Goal: Information Seeking & Learning: Find specific fact

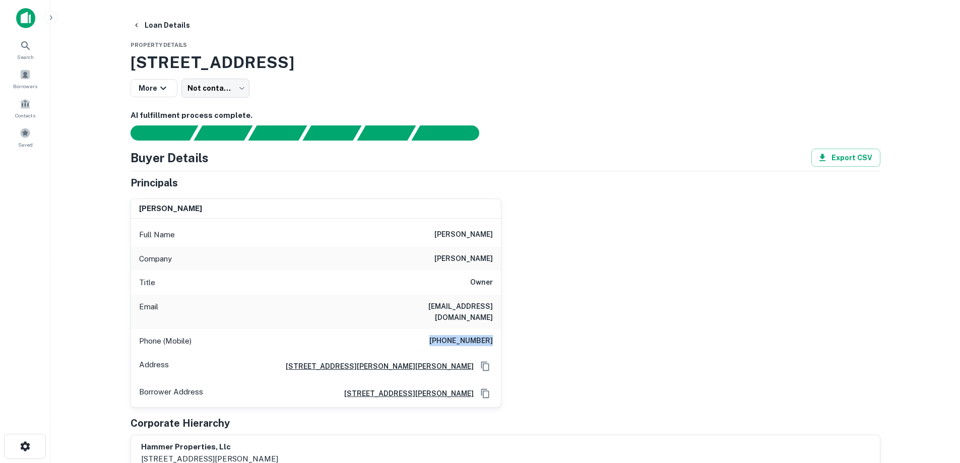
click at [177, 25] on button "Loan Details" at bounding box center [162, 25] width 66 height 18
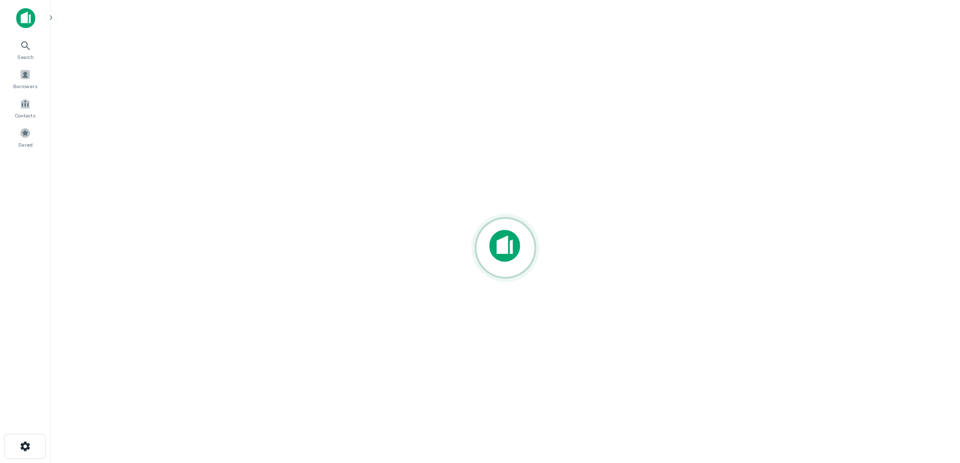
click at [87, 112] on div at bounding box center [505, 248] width 894 height 302
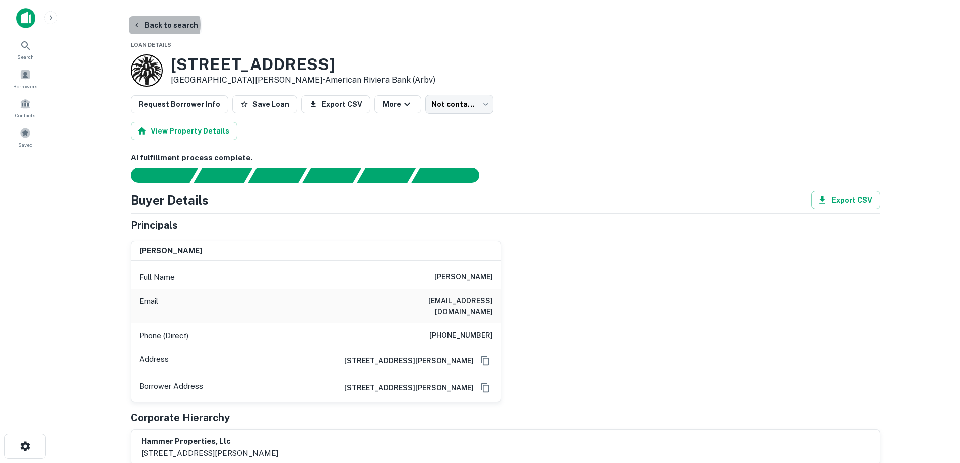
click at [163, 25] on button "Back to search" at bounding box center [166, 25] width 74 height 18
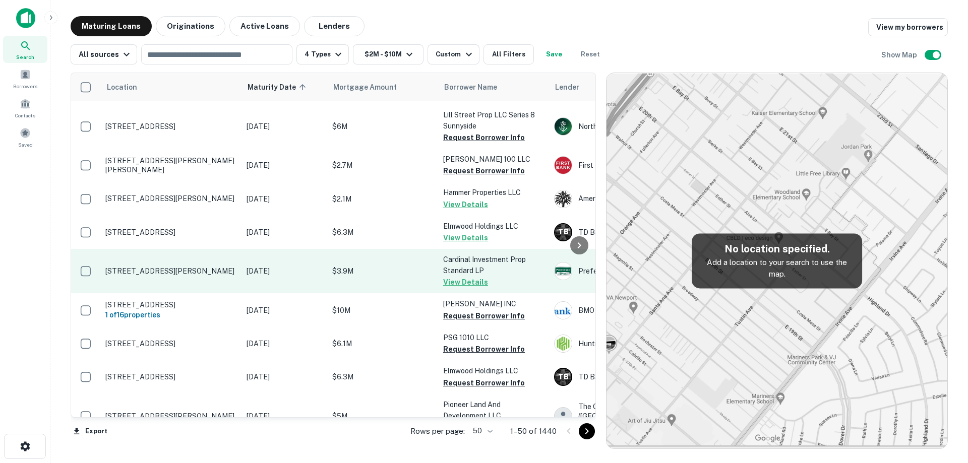
scroll to position [1079, 0]
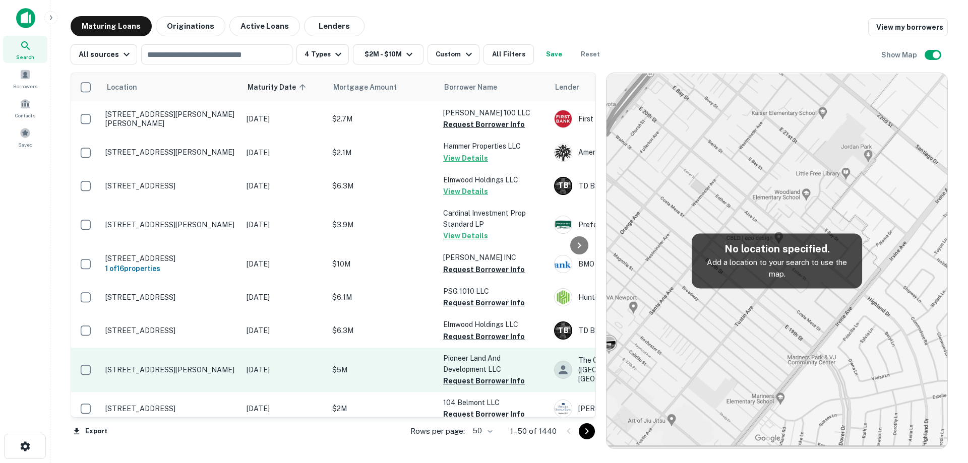
click at [203, 348] on td "[STREET_ADDRESS][PERSON_NAME]" at bounding box center [170, 370] width 141 height 44
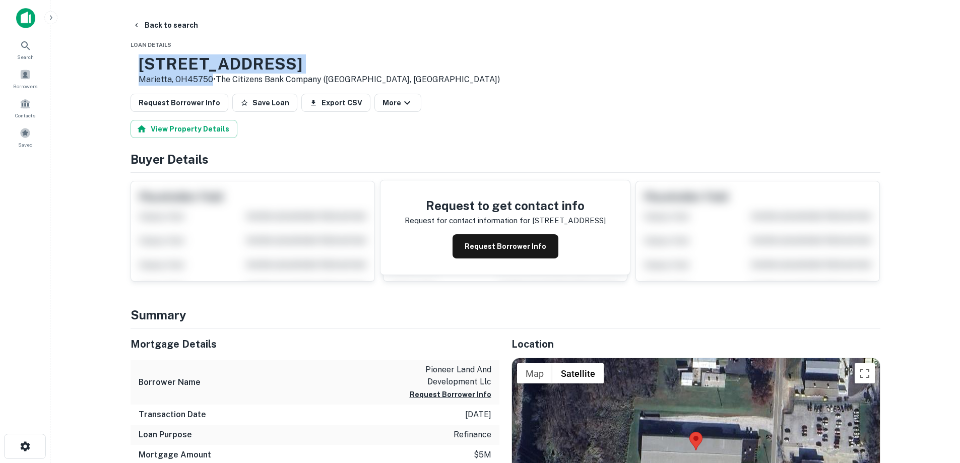
drag, startPoint x: 168, startPoint y: 64, endPoint x: 243, endPoint y: 79, distance: 76.7
click at [243, 79] on div "[STREET_ADDRESS][PERSON_NAME] • The Citizens Bank Company ([GEOGRAPHIC_DATA], […" at bounding box center [315, 69] width 369 height 31
copy div "[STREET_ADDRESS][PERSON_NAME]"
click at [529, 255] on button "Request Borrower Info" at bounding box center [506, 246] width 106 height 24
click at [208, 61] on h3 "113 Industry Rd" at bounding box center [319, 63] width 361 height 19
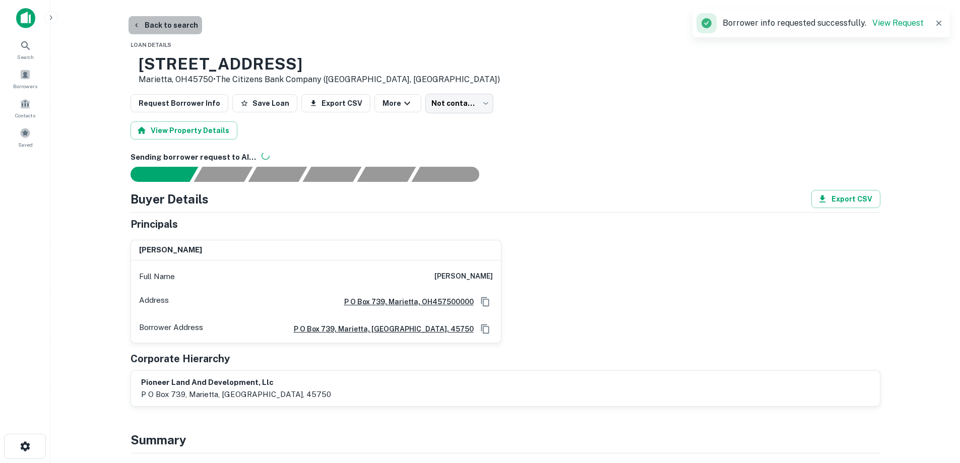
drag, startPoint x: 165, startPoint y: 22, endPoint x: 184, endPoint y: 0, distance: 29.3
click at [165, 23] on button "Back to search" at bounding box center [166, 25] width 74 height 18
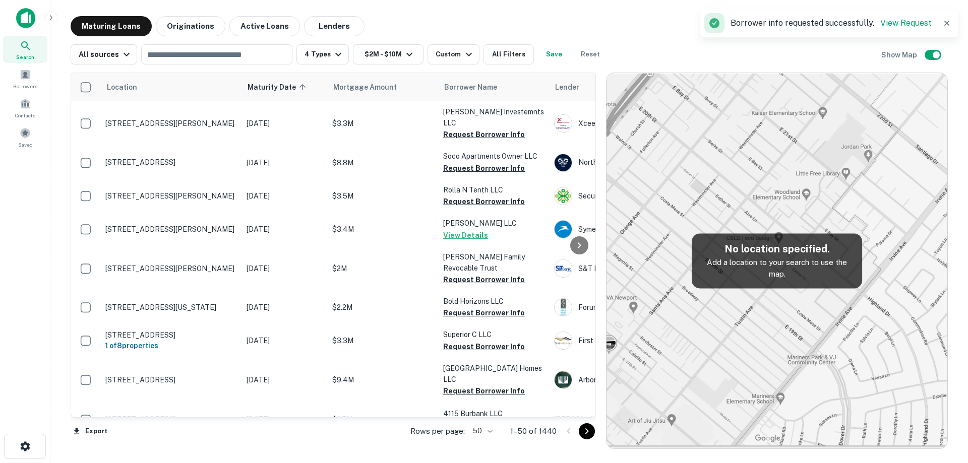
scroll to position [1079, 0]
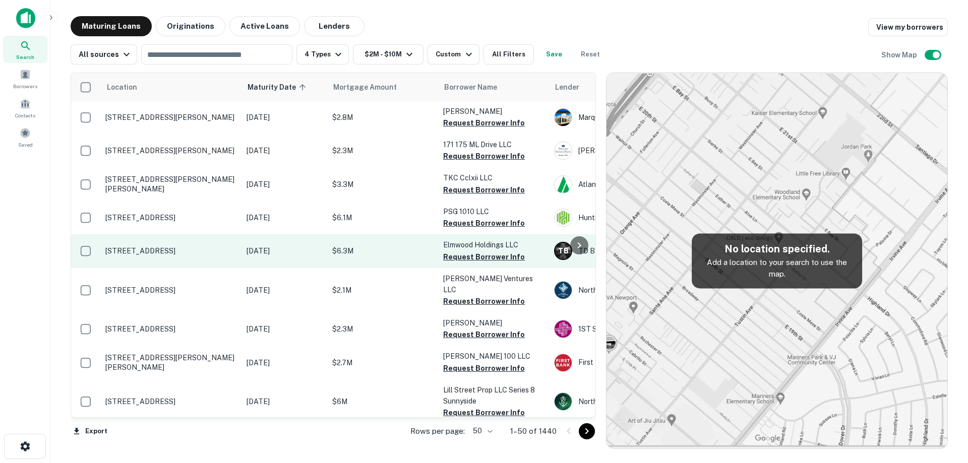
click at [225, 247] on td "[STREET_ADDRESS]" at bounding box center [170, 250] width 141 height 33
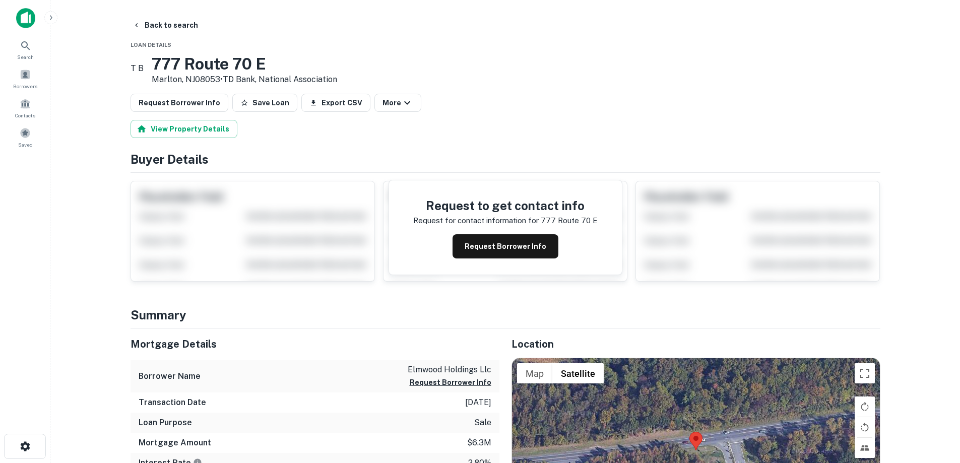
drag, startPoint x: 190, startPoint y: 66, endPoint x: 240, endPoint y: 78, distance: 51.8
click at [240, 78] on div "777 Route 70 E Marlton, NJ08053 • TD Bank, National Association" at bounding box center [245, 69] width 186 height 31
copy div "[STREET_ADDRESS]"
click at [170, 26] on button "Back to search" at bounding box center [166, 25] width 74 height 18
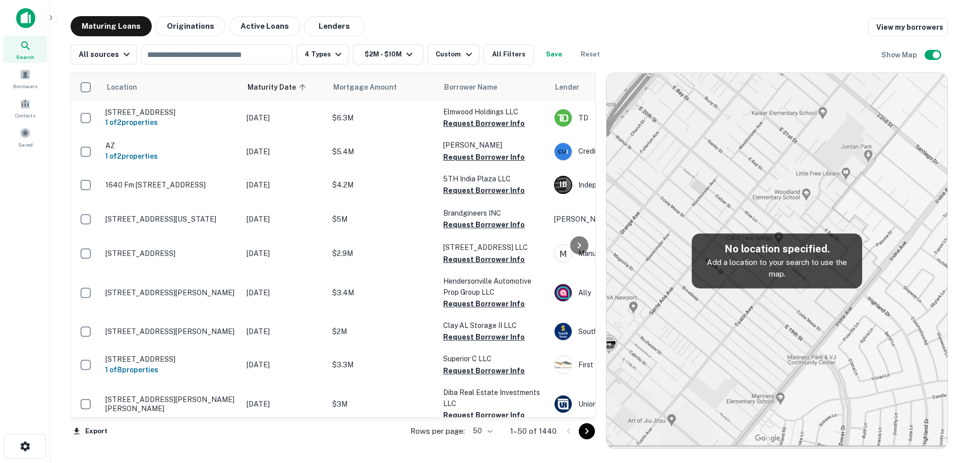
scroll to position [1079, 0]
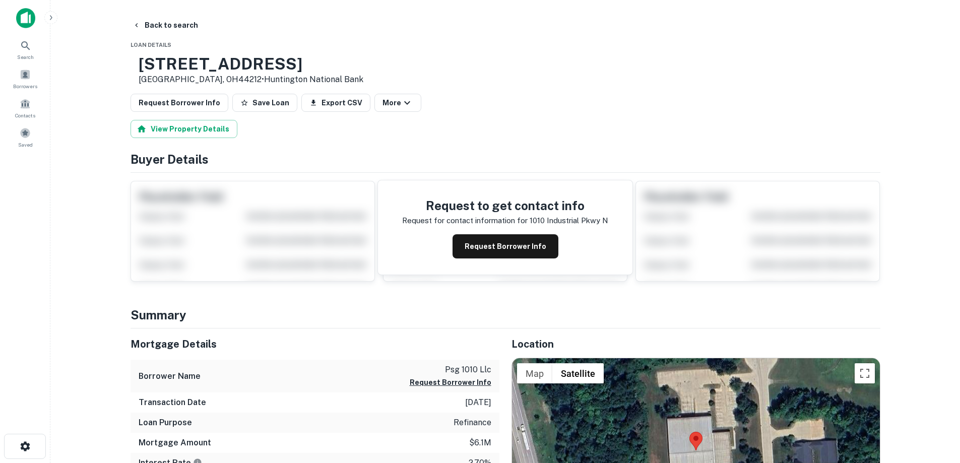
drag, startPoint x: 181, startPoint y: 65, endPoint x: 252, endPoint y: 80, distance: 72.2
click at [252, 80] on div "1010 Industrial Pkwy N Brunswick, OH44212 • Huntington National Bank" at bounding box center [251, 69] width 225 height 31
copy div "1010 Industrial Pkwy N Brunswick, OH44212 •"
click at [511, 258] on button "Request Borrower Info" at bounding box center [506, 246] width 106 height 24
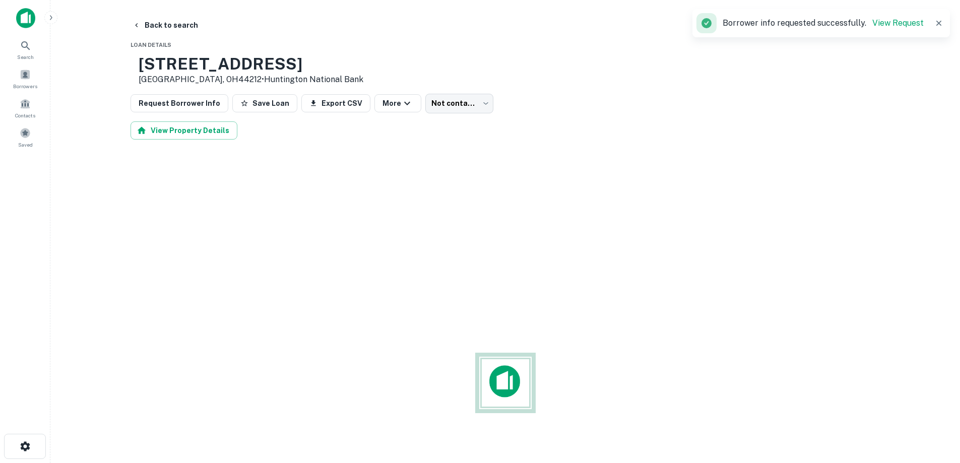
click at [230, 61] on h3 "1010 Industrial Pkwy N" at bounding box center [251, 63] width 225 height 19
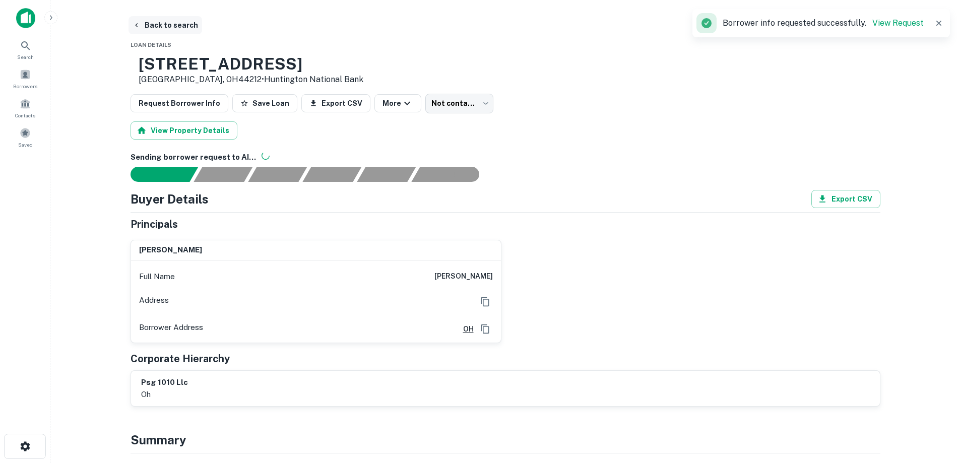
click at [185, 29] on button "Back to search" at bounding box center [166, 25] width 74 height 18
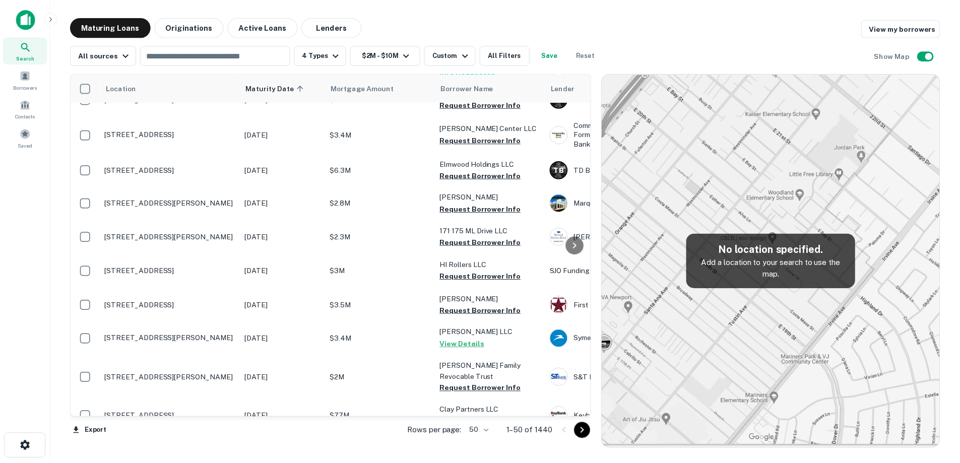
scroll to position [1129, 0]
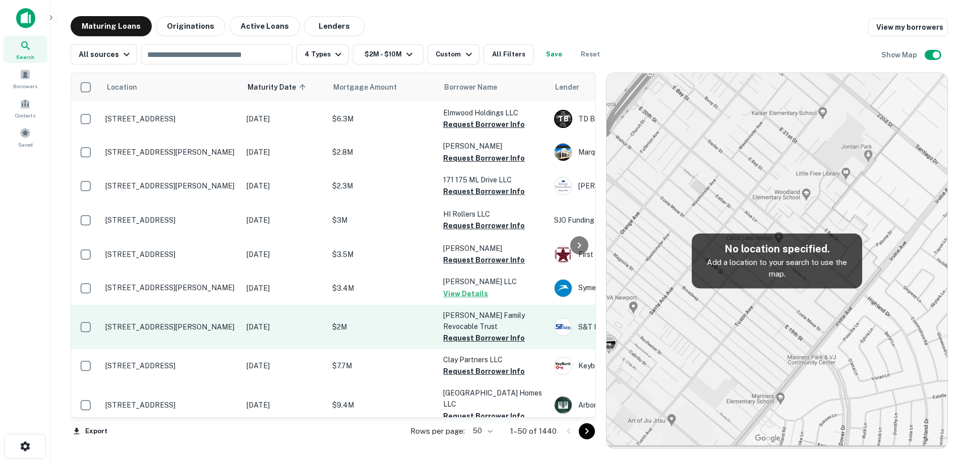
click at [223, 305] on td "[STREET_ADDRESS][PERSON_NAME]" at bounding box center [170, 327] width 141 height 44
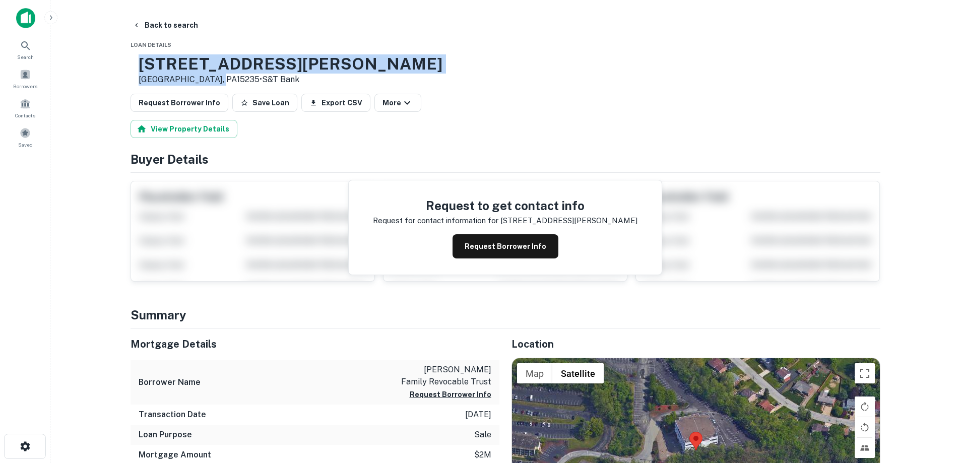
drag, startPoint x: 171, startPoint y: 68, endPoint x: 245, endPoint y: 80, distance: 75.6
click at [245, 80] on div "701 Rodi Rd Pittsburgh, PA15235 • S&T Bank" at bounding box center [291, 69] width 304 height 31
drag, startPoint x: 228, startPoint y: 82, endPoint x: 234, endPoint y: 82, distance: 5.5
copy div "[STREET_ADDRESS][PERSON_NAME]"
click at [472, 248] on button "Request Borrower Info" at bounding box center [506, 246] width 106 height 24
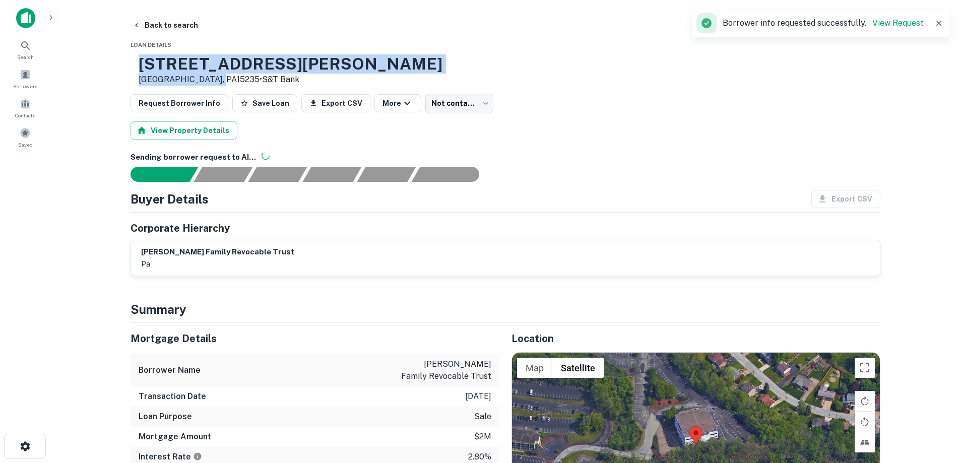
click at [238, 59] on h3 "701 Rodi Rd" at bounding box center [291, 63] width 304 height 19
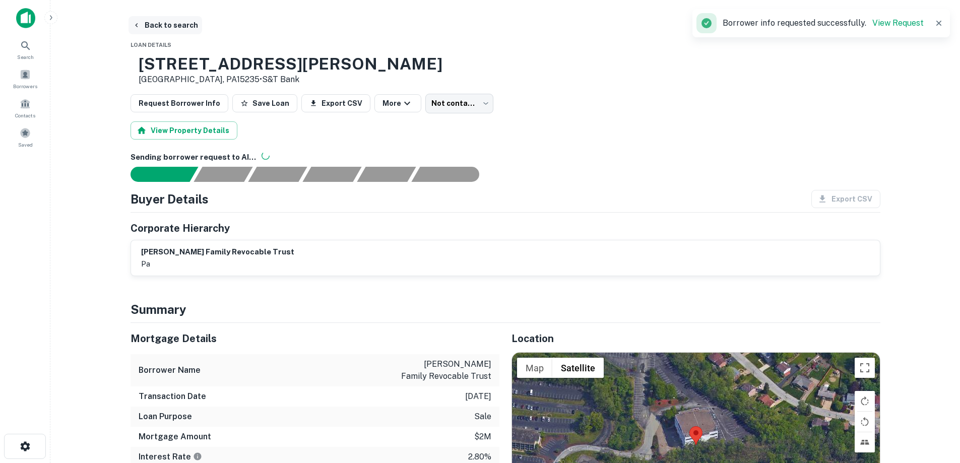
click at [181, 30] on button "Back to search" at bounding box center [166, 25] width 74 height 18
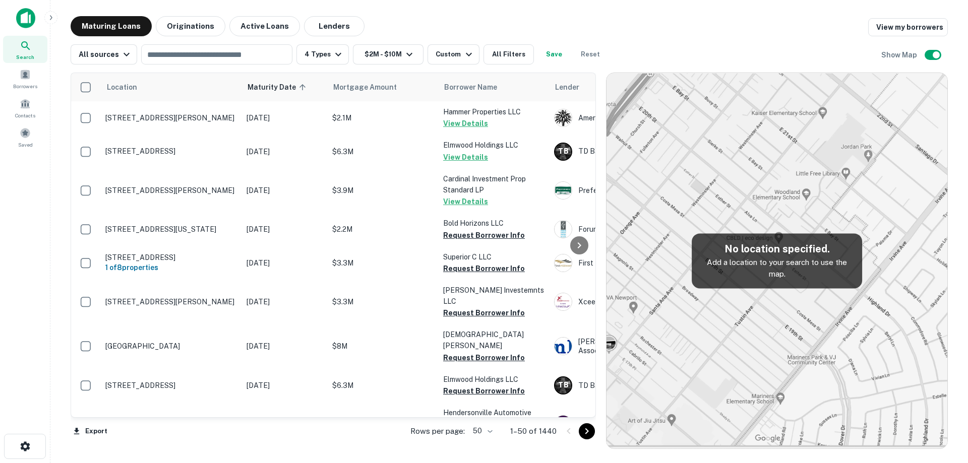
scroll to position [1129, 0]
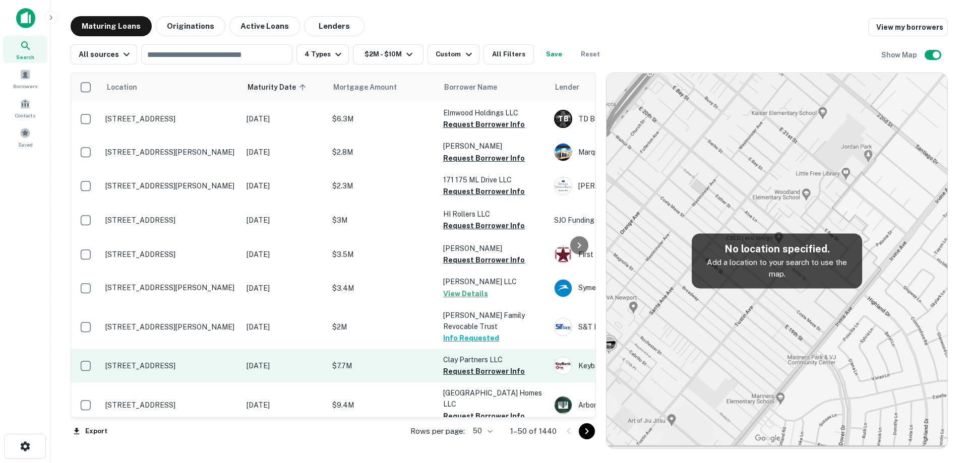
click at [228, 361] on p "[STREET_ADDRESS]" at bounding box center [170, 365] width 131 height 9
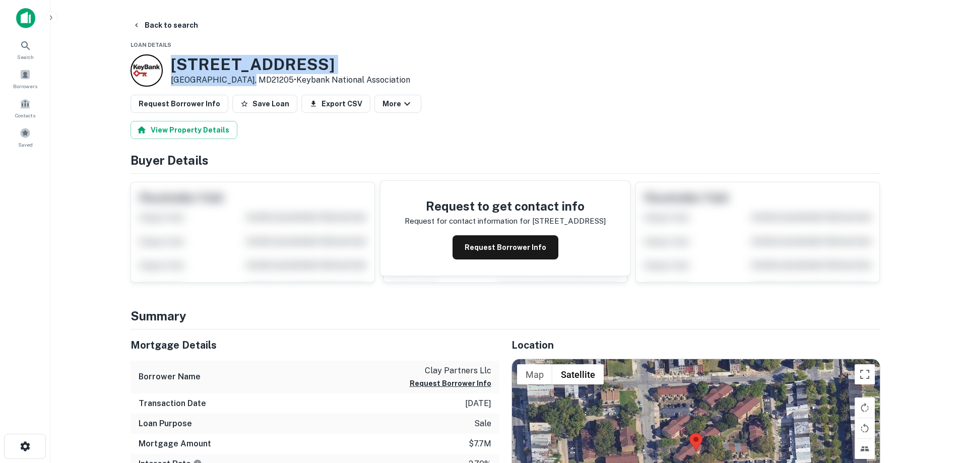
drag, startPoint x: 166, startPoint y: 64, endPoint x: 247, endPoint y: 84, distance: 83.0
click at [247, 84] on div "1009 N BOND ST Baltimore, MD21205 • Keybank National Association" at bounding box center [271, 70] width 280 height 32
copy div "1009 N BOND ST Baltimore, MD21205"
click at [191, 20] on button "Back to search" at bounding box center [166, 25] width 74 height 18
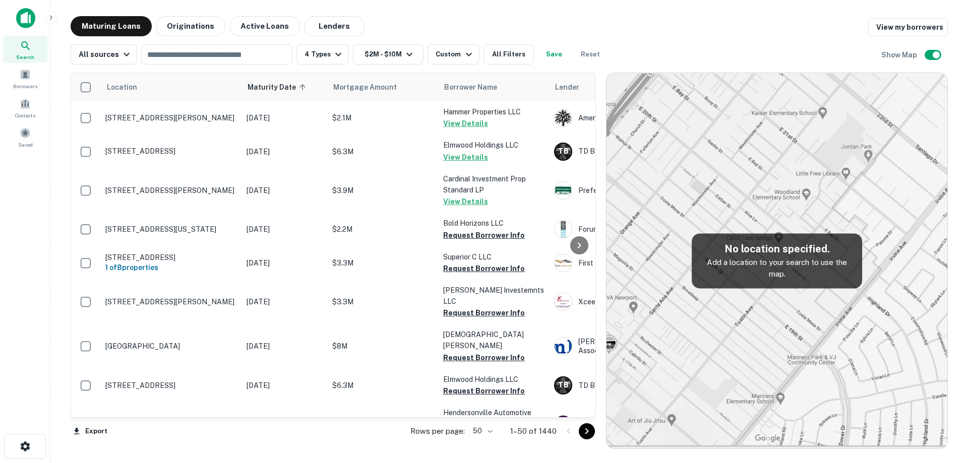
scroll to position [1129, 0]
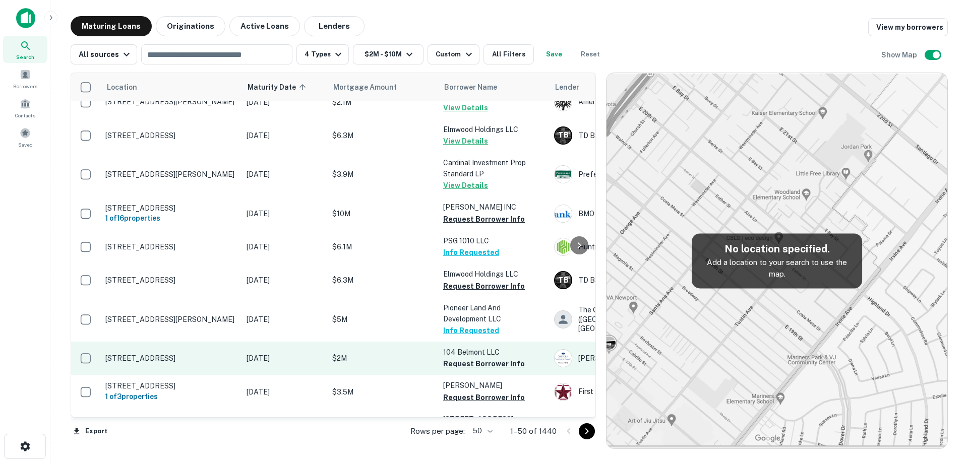
click at [242, 342] on td "[DATE]" at bounding box center [284, 358] width 86 height 33
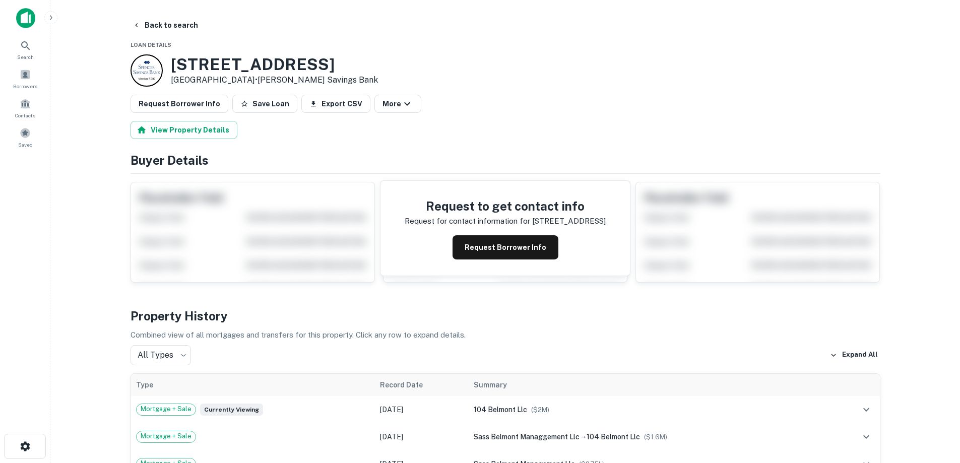
drag, startPoint x: 184, startPoint y: 67, endPoint x: 250, endPoint y: 81, distance: 67.0
click at [250, 81] on div "104 Belmont Ave Jersey City, NJ07304 • Spencer Savings Bank" at bounding box center [274, 70] width 207 height 31
copy div "[STREET_ADDRESS]"
click at [175, 24] on button "Back to search" at bounding box center [166, 25] width 74 height 18
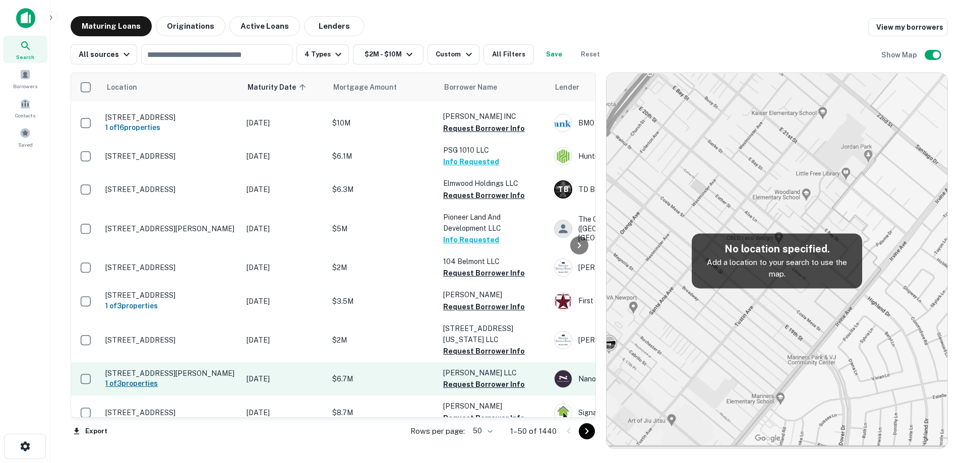
scroll to position [1230, 0]
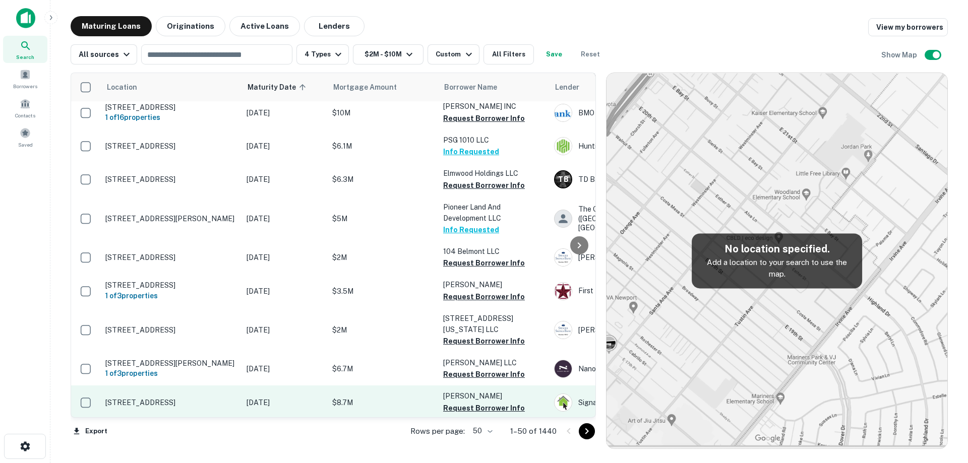
click at [267, 386] on td "[DATE]" at bounding box center [284, 402] width 86 height 33
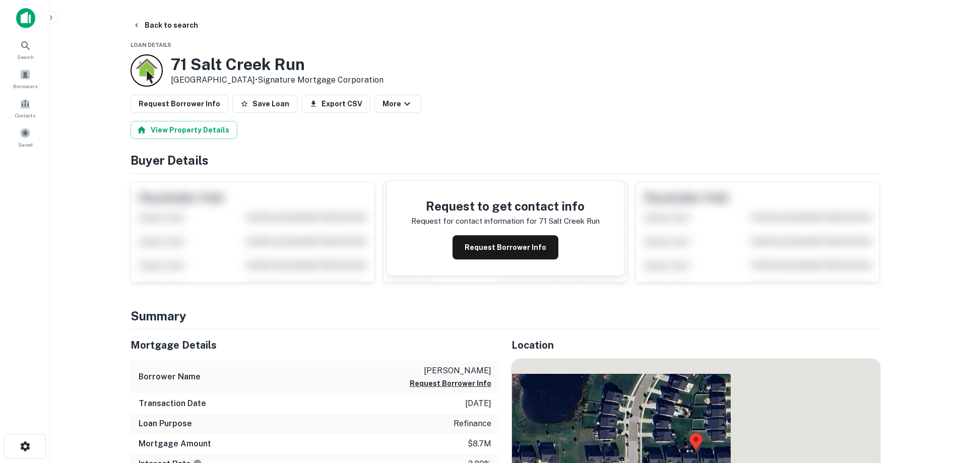
drag, startPoint x: 174, startPoint y: 63, endPoint x: 248, endPoint y: 80, distance: 75.6
click at [248, 80] on div "71 Salt Creek Run Peninsula, OH44264 • Signature Mortgage Corporation" at bounding box center [277, 70] width 213 height 31
drag, startPoint x: 229, startPoint y: 82, endPoint x: 246, endPoint y: 90, distance: 19.2
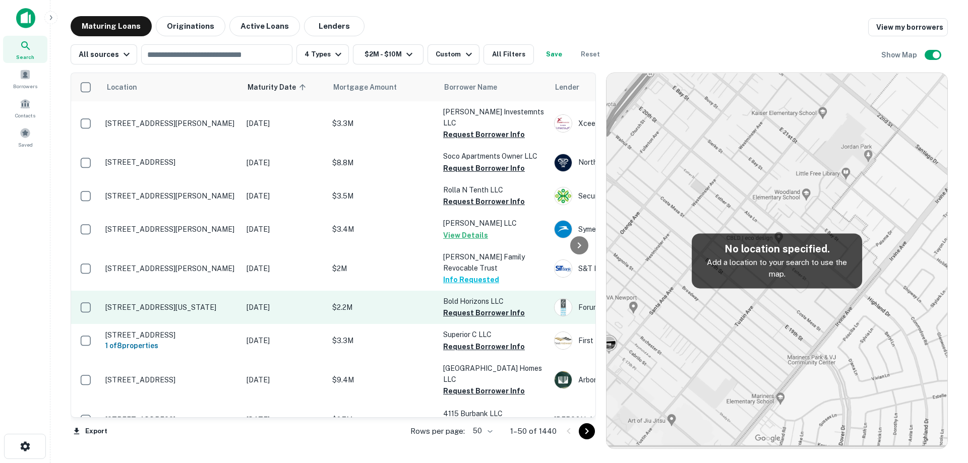
scroll to position [1230, 0]
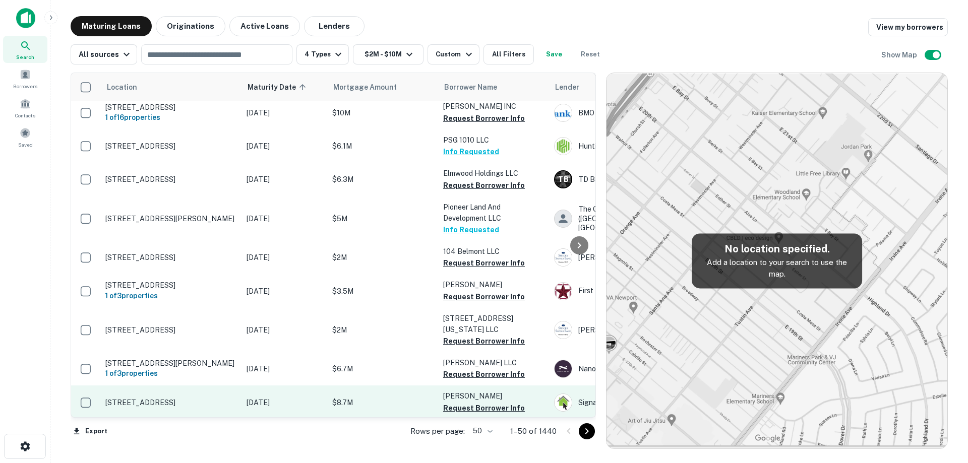
drag, startPoint x: 236, startPoint y: 353, endPoint x: 242, endPoint y: 352, distance: 6.1
click at [235, 398] on p "[STREET_ADDRESS]" at bounding box center [170, 402] width 131 height 9
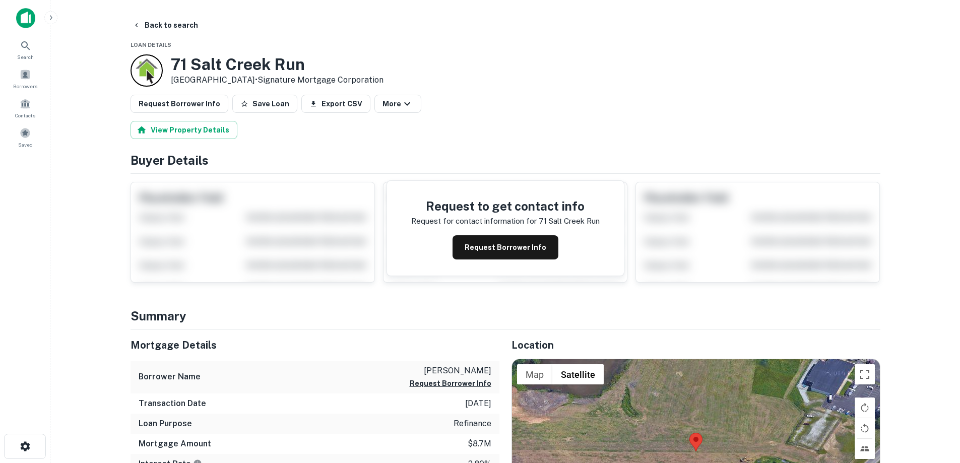
drag, startPoint x: 174, startPoint y: 66, endPoint x: 252, endPoint y: 79, distance: 78.7
click at [252, 79] on div "71 Salt Creek Run Peninsula, OH44264 • Signature Mortgage Corporation" at bounding box center [277, 70] width 213 height 31
click at [176, 24] on button "Back to search" at bounding box center [166, 25] width 74 height 18
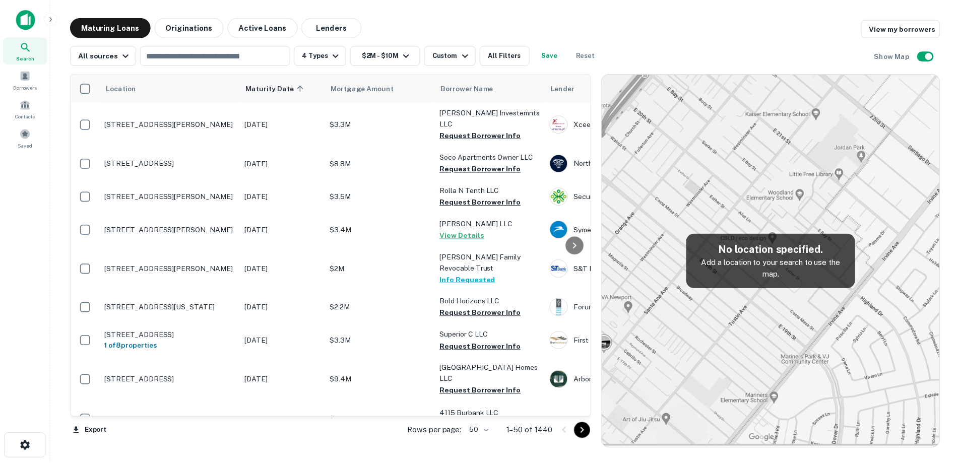
scroll to position [1230, 0]
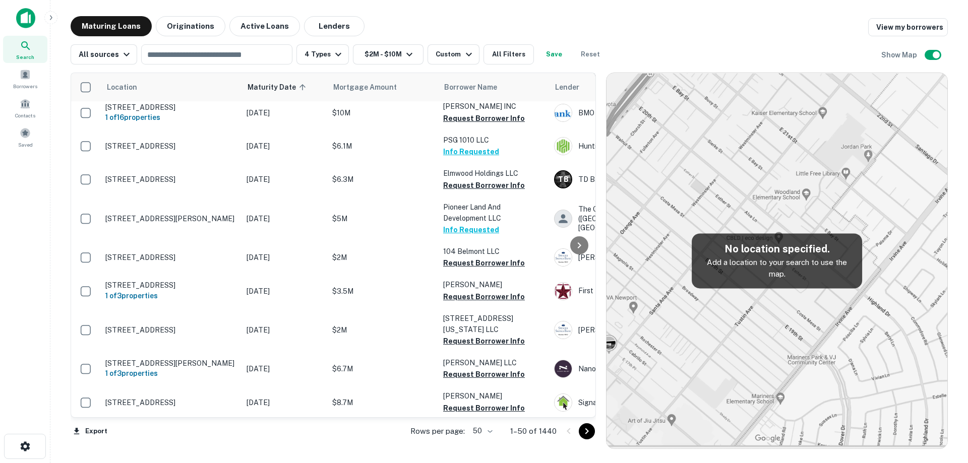
click at [296, 430] on p "[DATE]" at bounding box center [284, 435] width 76 height 11
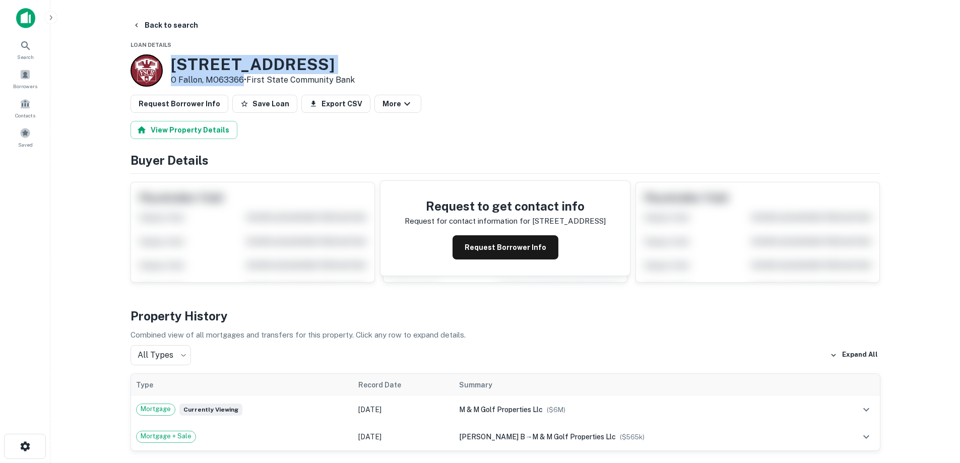
drag, startPoint x: 171, startPoint y: 61, endPoint x: 241, endPoint y: 82, distance: 72.9
click at [241, 82] on div "131 N Central Dr O Fallon, MO63366 • First State Community Bank" at bounding box center [263, 70] width 184 height 31
copy div "[STREET_ADDRESS][PERSON_NAME]"
click at [474, 249] on button "Request Borrower Info" at bounding box center [506, 247] width 106 height 24
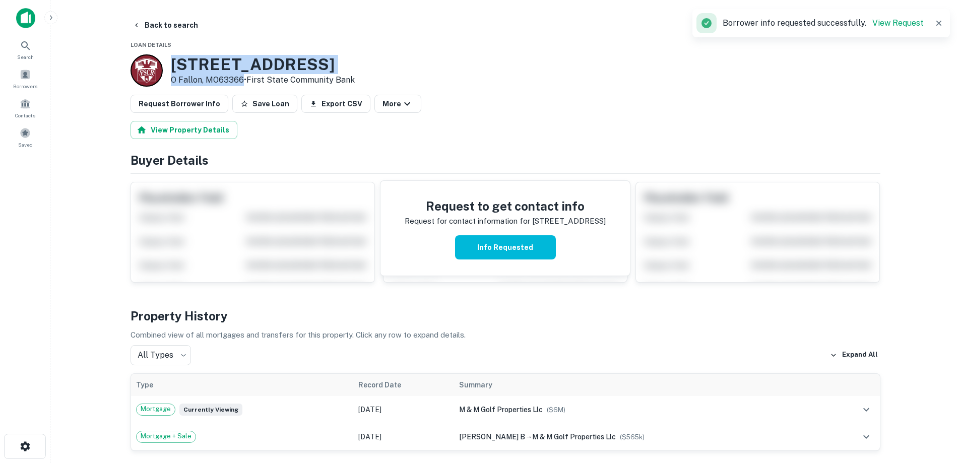
click at [222, 61] on h3 "131 N Central Dr" at bounding box center [263, 64] width 184 height 19
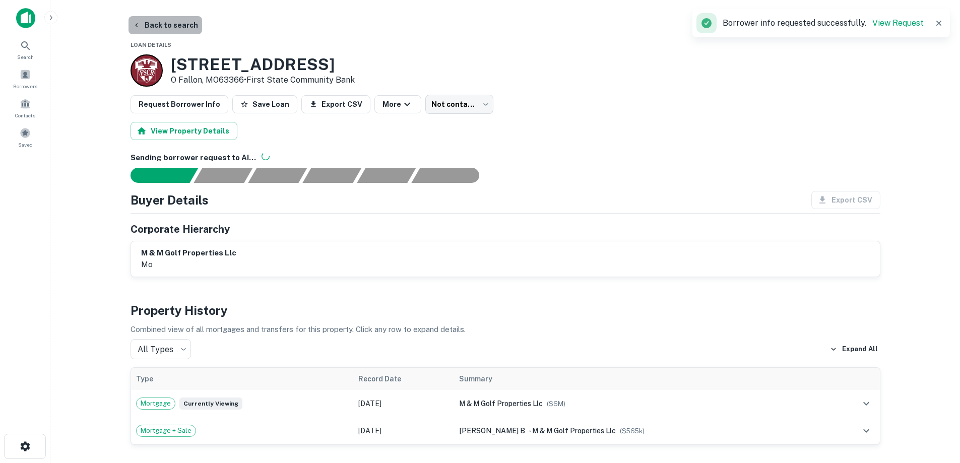
click at [174, 24] on button "Back to search" at bounding box center [166, 25] width 74 height 18
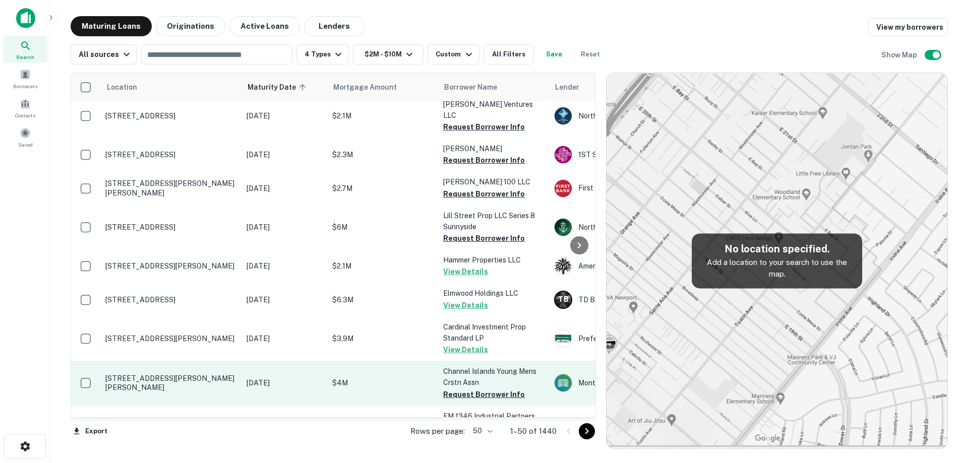
scroll to position [1280, 0]
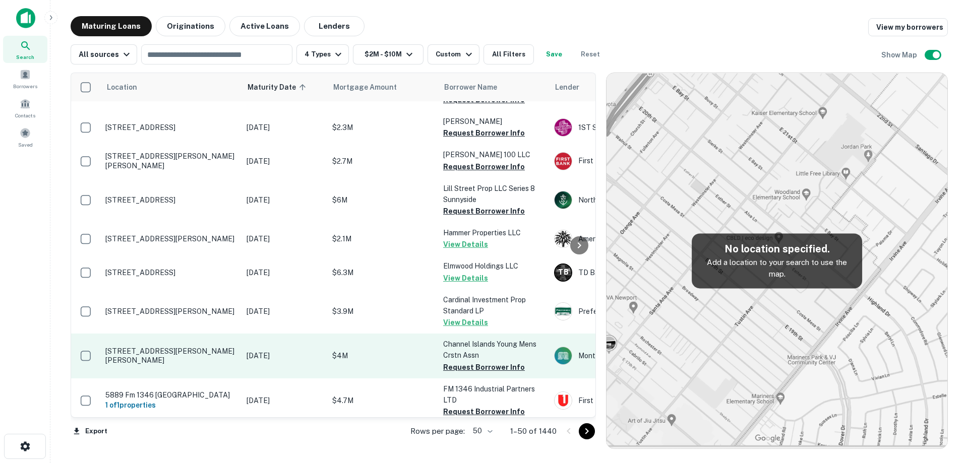
click at [217, 347] on p "[STREET_ADDRESS][PERSON_NAME][PERSON_NAME]" at bounding box center [170, 356] width 131 height 18
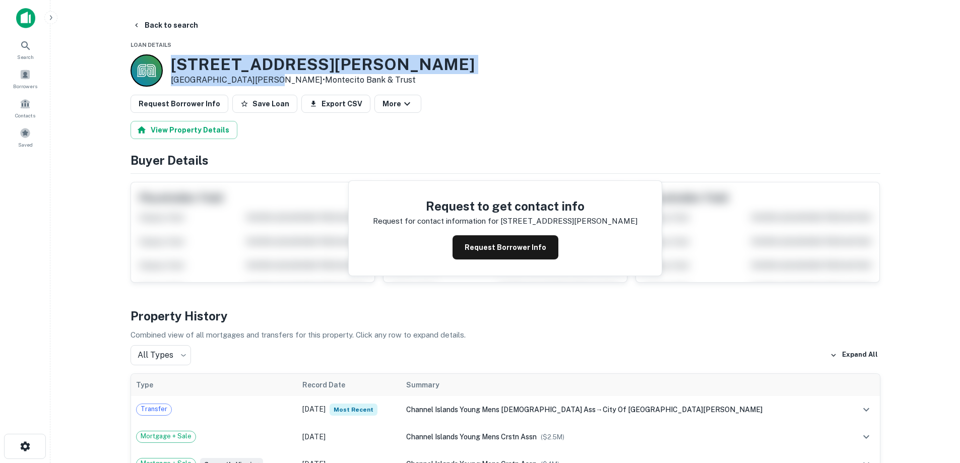
drag, startPoint x: 170, startPoint y: 65, endPoint x: 265, endPoint y: 79, distance: 95.8
click at [265, 79] on div "36 Hitchcock Way Santa Barbara, CA93105 • Montecito Bank & Trust" at bounding box center [323, 70] width 304 height 31
copy div "[STREET_ADDRESS][PERSON_NAME][PERSON_NAME]"
click at [157, 28] on button "Back to search" at bounding box center [166, 25] width 74 height 18
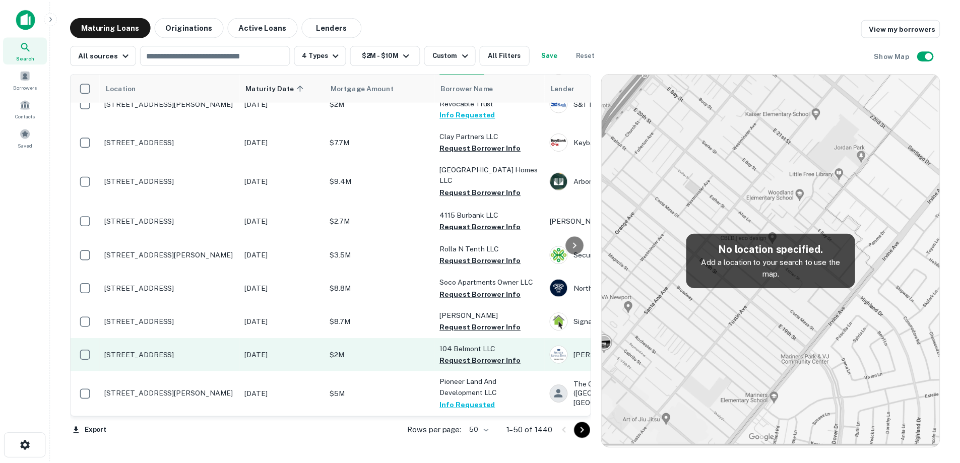
scroll to position [1432, 0]
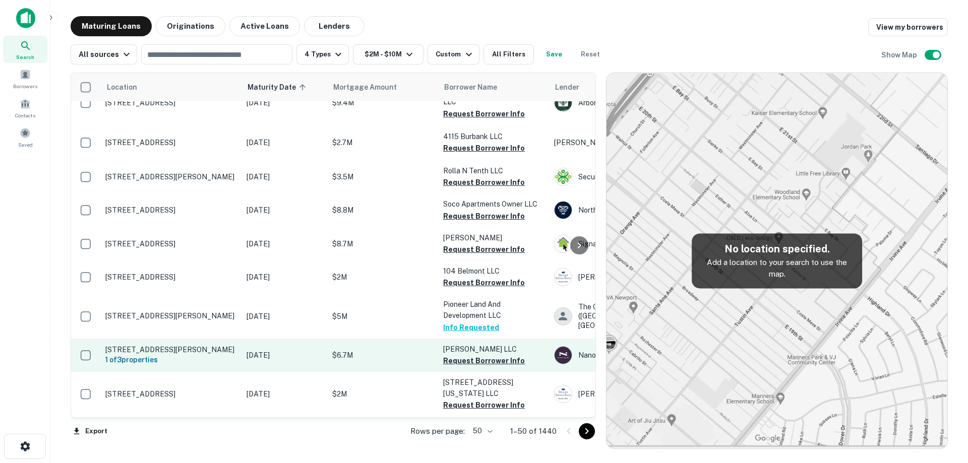
click at [268, 350] on p "[DATE]" at bounding box center [284, 355] width 76 height 11
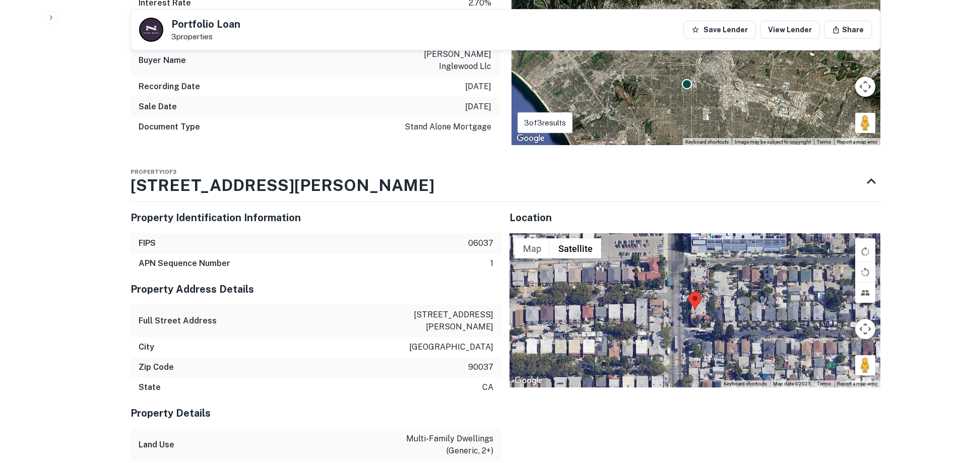
scroll to position [655, 0]
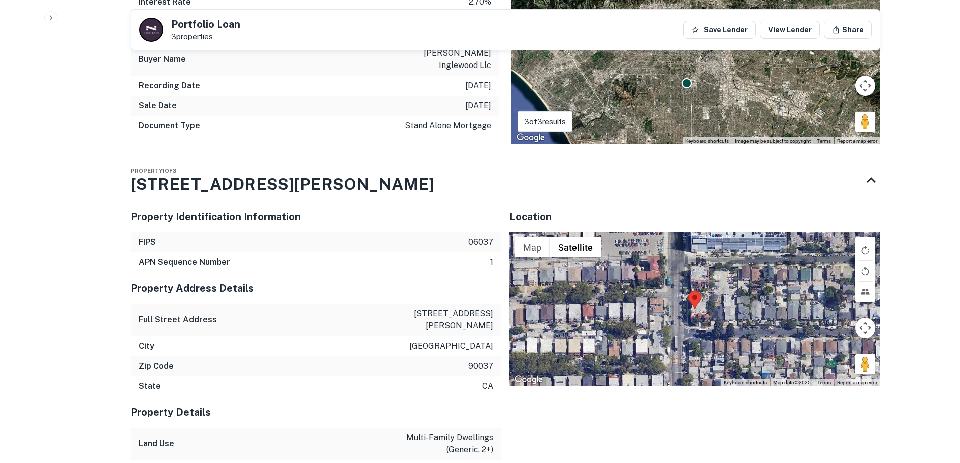
click at [454, 308] on p "4060 s hoover st" at bounding box center [448, 320] width 91 height 24
copy p "4060 s hoover st"
click at [466, 340] on p "los angeles" at bounding box center [451, 346] width 84 height 12
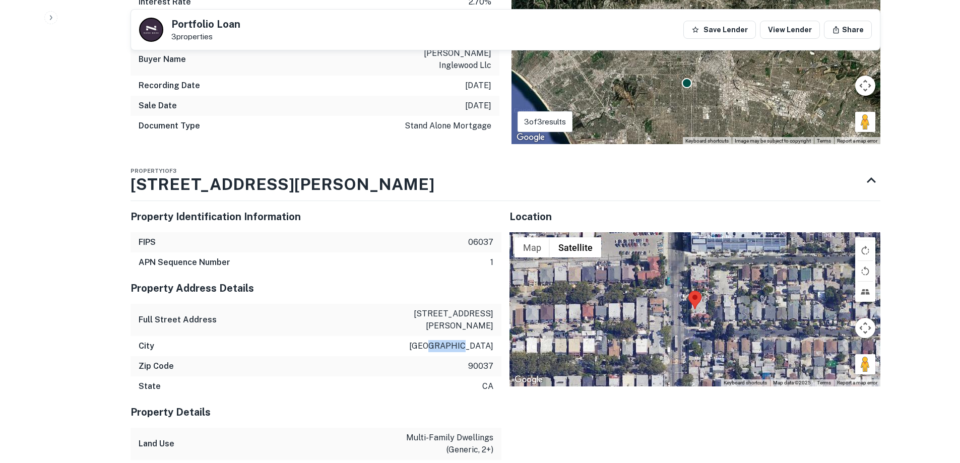
click at [466, 340] on p "los angeles" at bounding box center [451, 346] width 84 height 12
drag, startPoint x: 466, startPoint y: 316, endPoint x: 453, endPoint y: 315, distance: 13.1
click at [453, 340] on p "los angeles" at bounding box center [451, 346] width 84 height 12
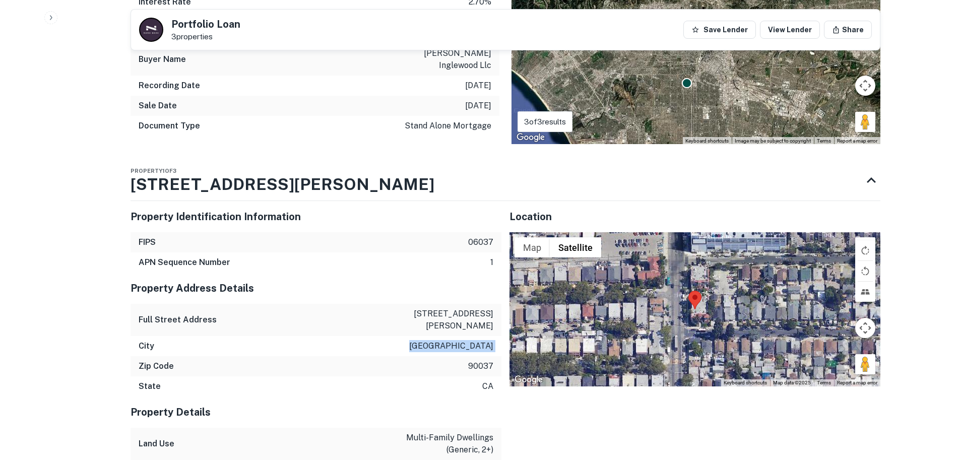
copy p "los angeles"
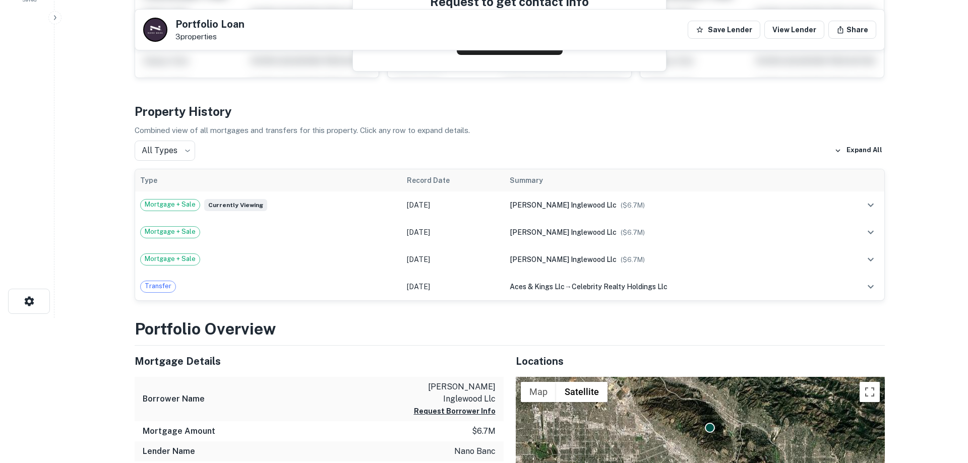
scroll to position [0, 0]
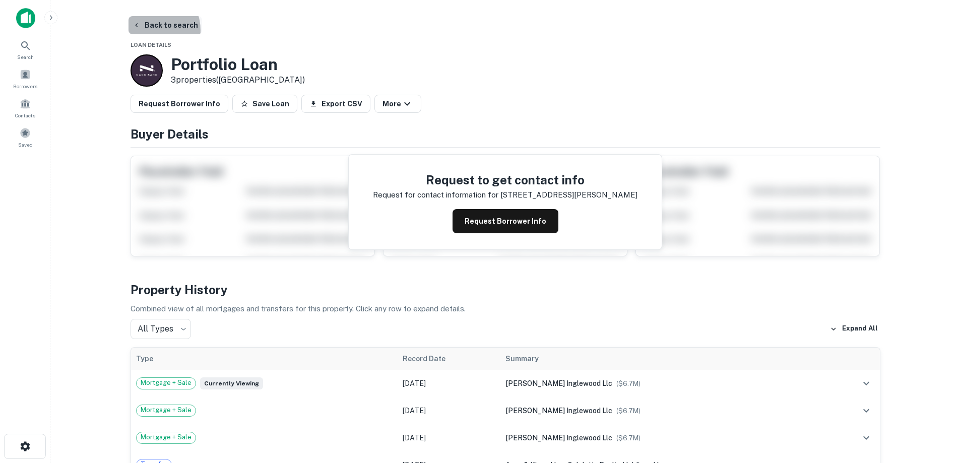
click at [150, 30] on button "Back to search" at bounding box center [166, 25] width 74 height 18
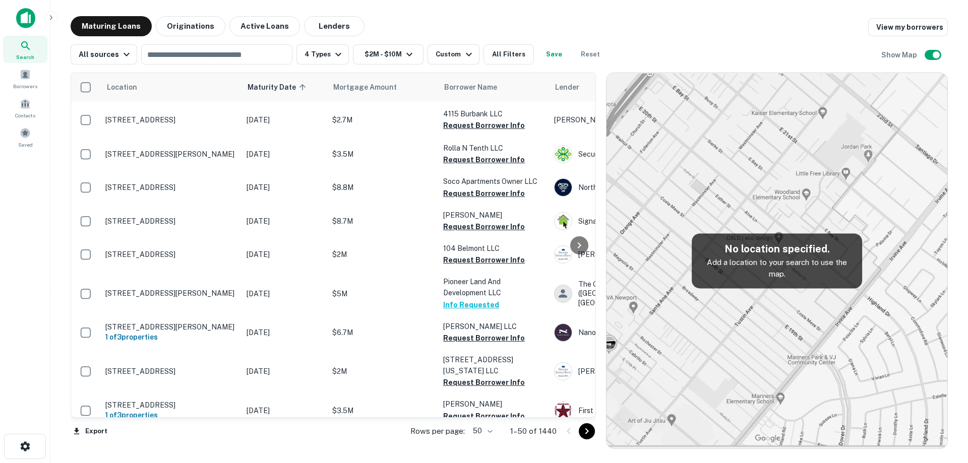
scroll to position [1469, 0]
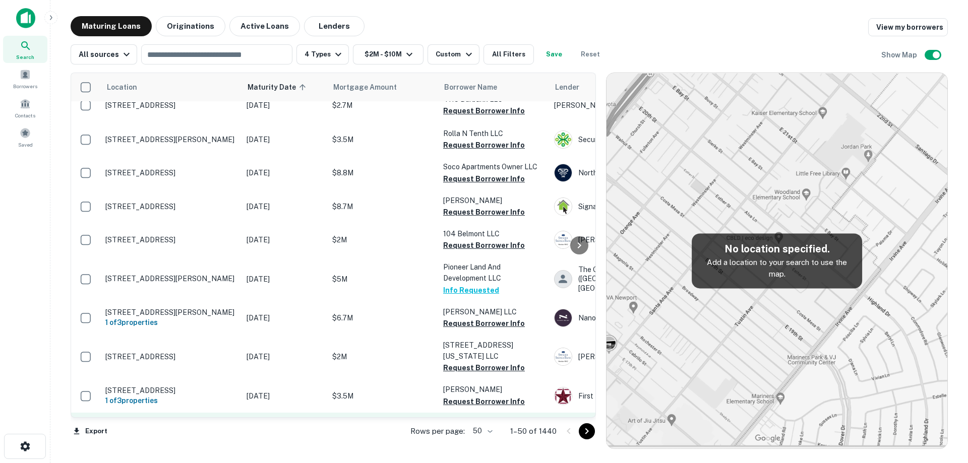
click at [235, 426] on p "[STREET_ADDRESS][PERSON_NAME][PERSON_NAME]" at bounding box center [170, 435] width 131 height 18
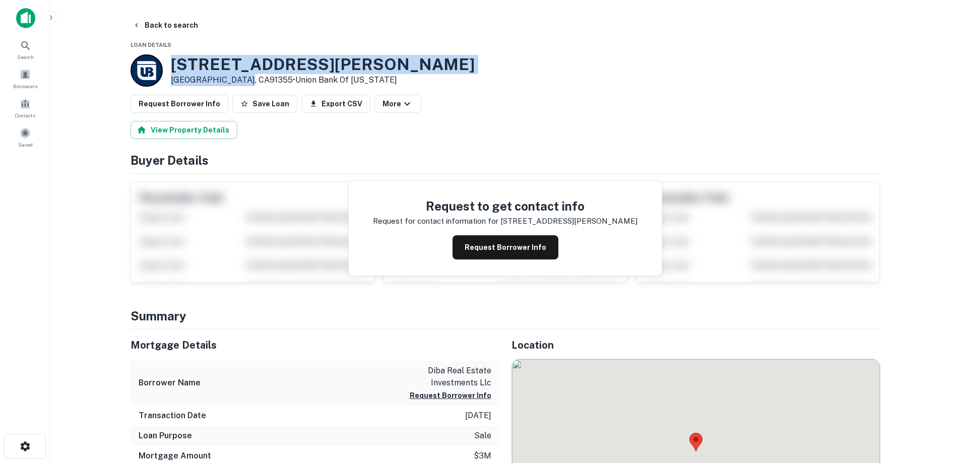
drag, startPoint x: 167, startPoint y: 56, endPoint x: 240, endPoint y: 78, distance: 76.9
click at [240, 78] on div "28008 Harrison Pkwy Valencia, CA91355 • Union Bank Of Michigan" at bounding box center [303, 70] width 344 height 32
copy div "[STREET_ADDRESS][PERSON_NAME][PERSON_NAME]"
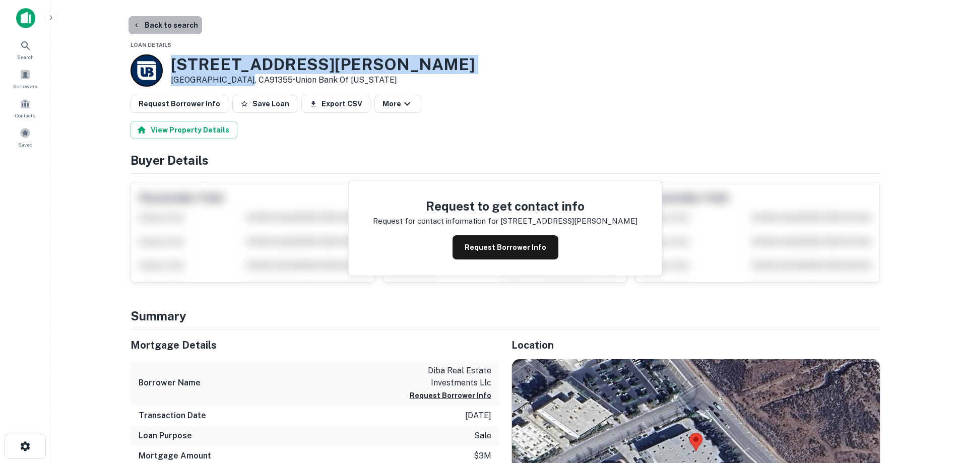
click at [177, 28] on button "Back to search" at bounding box center [166, 25] width 74 height 18
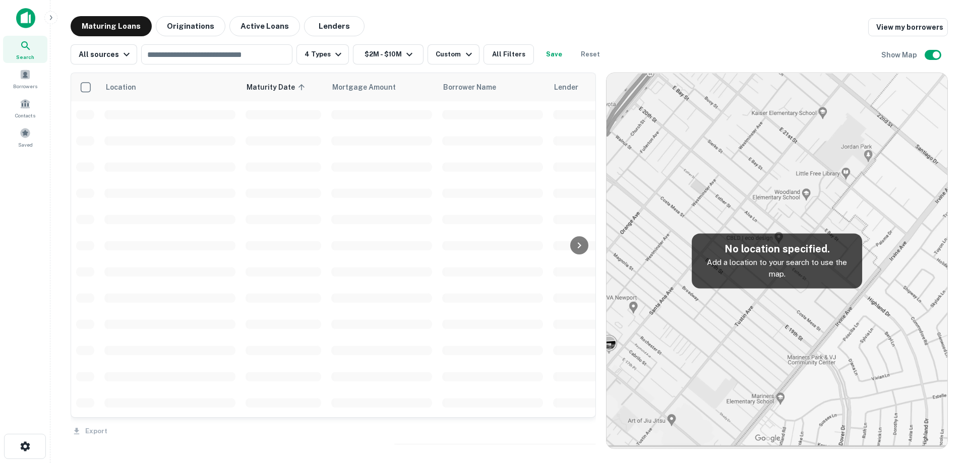
scroll to position [1469, 0]
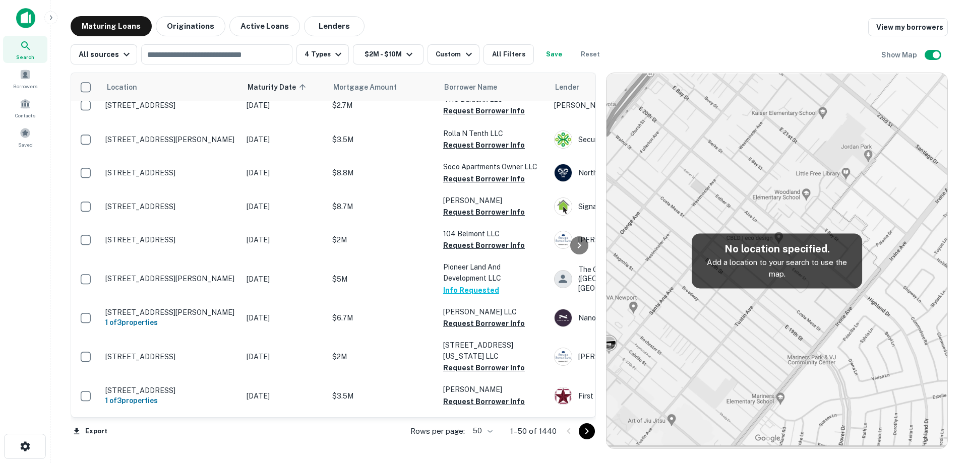
click at [484, 432] on body "Search Borrowers Contacts Saved Maturing Loans Originations Active Loans Lender…" at bounding box center [484, 231] width 968 height 463
click at [481, 446] on li "100" at bounding box center [483, 442] width 29 height 18
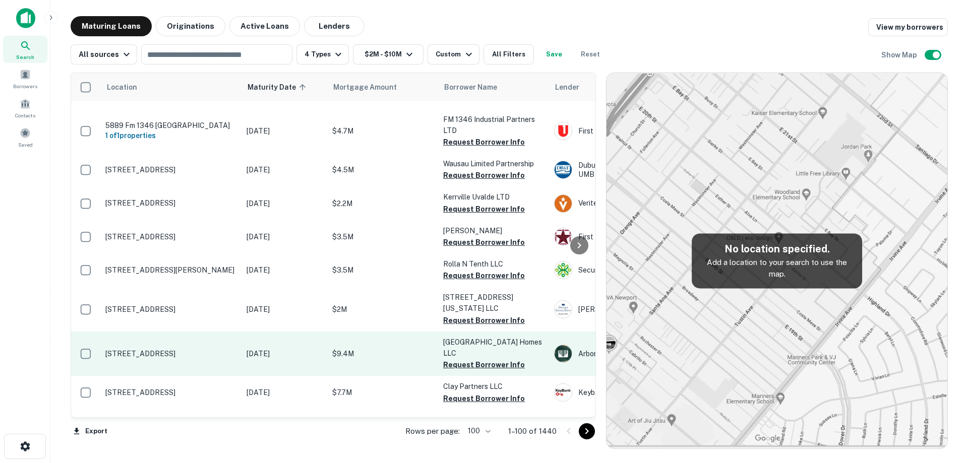
scroll to position [1570, 0]
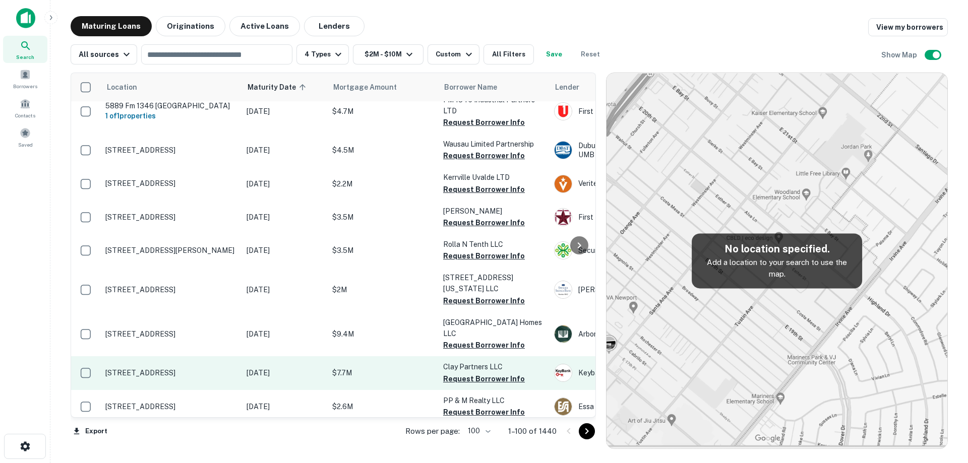
click at [222, 368] on p "[STREET_ADDRESS]" at bounding box center [170, 372] width 131 height 9
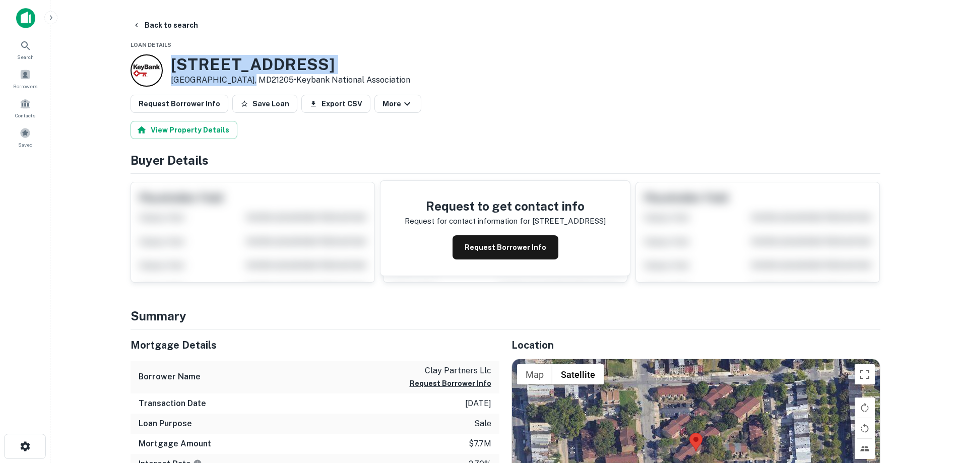
drag, startPoint x: 169, startPoint y: 64, endPoint x: 247, endPoint y: 81, distance: 80.0
click at [247, 81] on div "1009 N BOND ST Baltimore, MD21205 • Keybank National Association" at bounding box center [271, 70] width 280 height 32
click at [154, 24] on button "Back to search" at bounding box center [166, 25] width 74 height 18
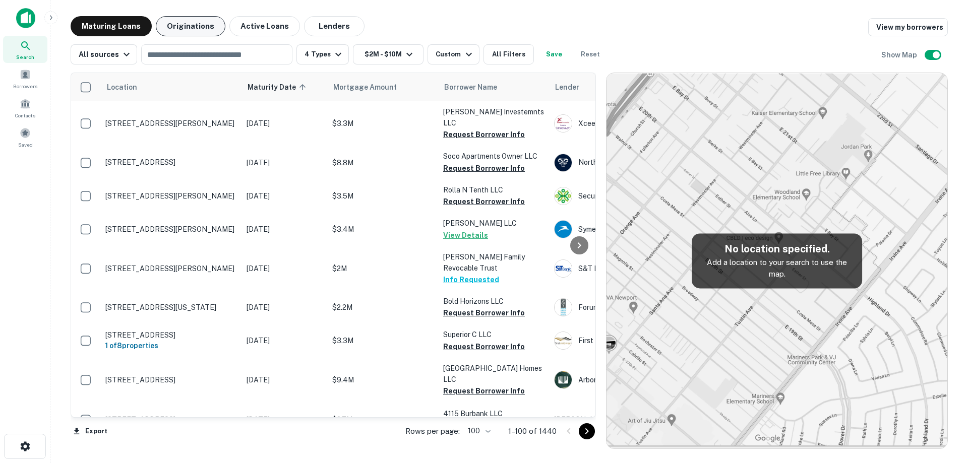
scroll to position [1570, 0]
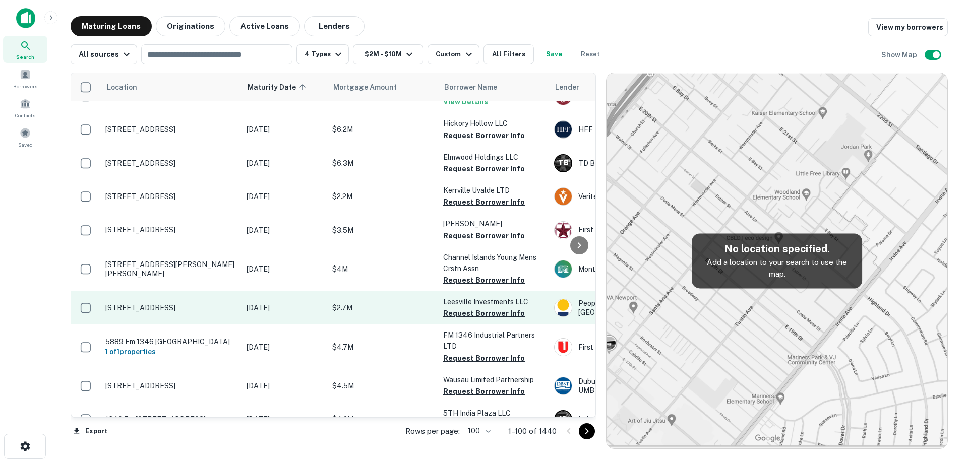
click at [205, 303] on p "[STREET_ADDRESS]" at bounding box center [170, 307] width 131 height 9
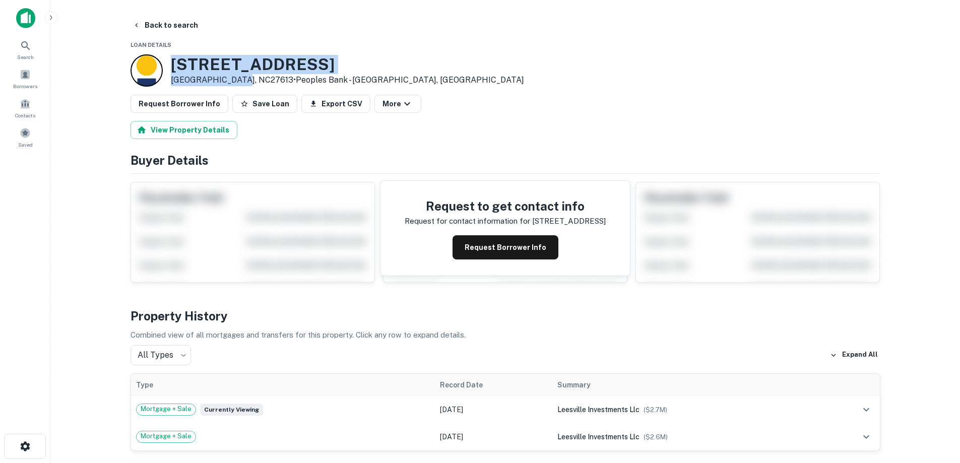
drag, startPoint x: 167, startPoint y: 64, endPoint x: 236, endPoint y: 78, distance: 69.9
click at [236, 78] on div "9301 Leesville Rd Raleigh, NC27613 • Peoples Bank - Newton, NC" at bounding box center [328, 70] width 394 height 32
copy div "[STREET_ADDRESS]"
click at [164, 24] on button "Back to search" at bounding box center [166, 25] width 74 height 18
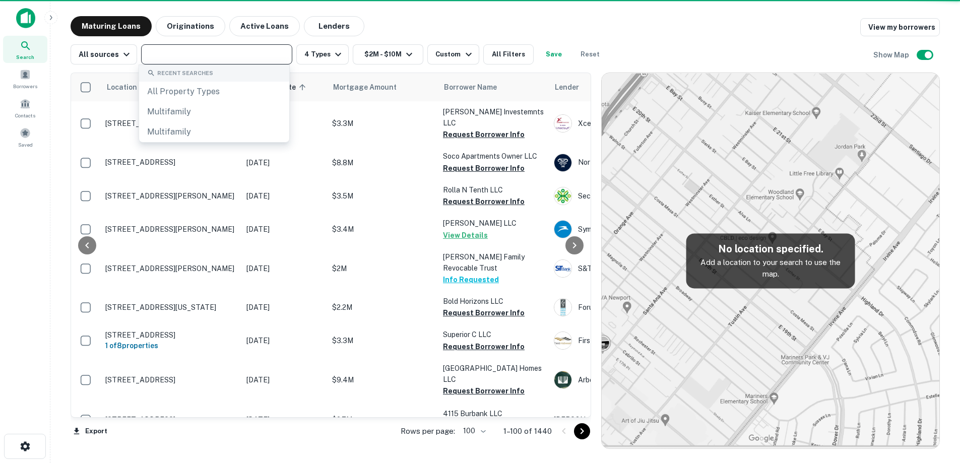
click at [445, 13] on main "Maturing Loans Originations Active Loans Lenders View my borrowers All sources …" at bounding box center [505, 231] width 910 height 463
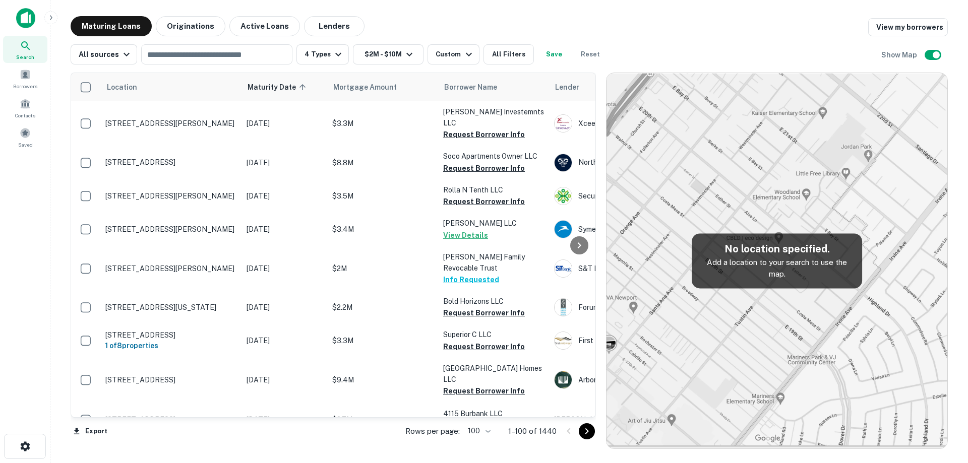
scroll to position [1570, 0]
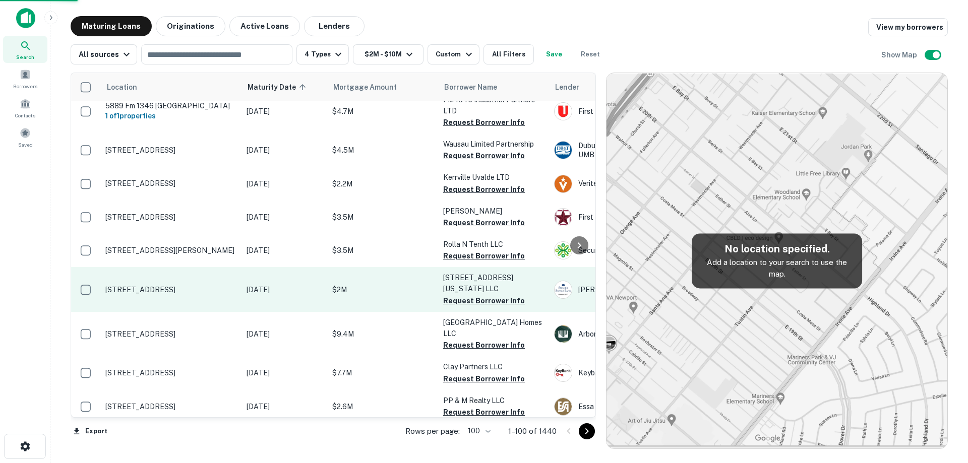
scroll to position [1579, 0]
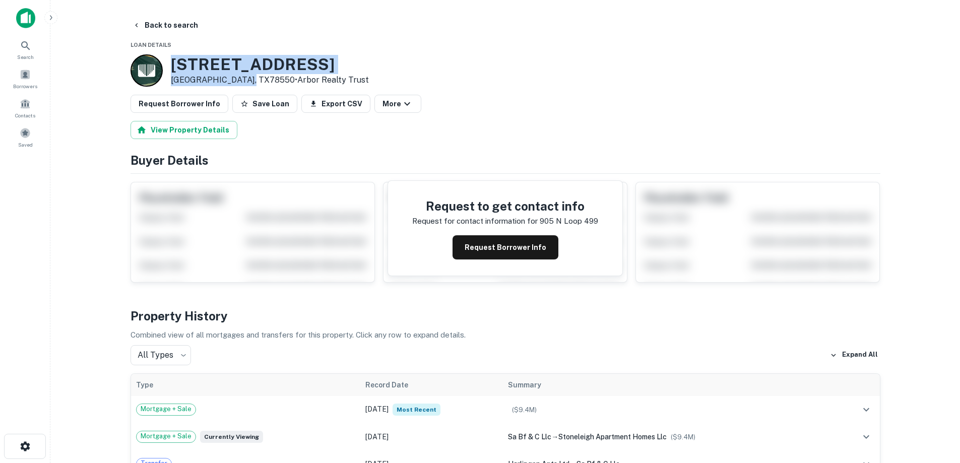
drag, startPoint x: 167, startPoint y: 62, endPoint x: 248, endPoint y: 83, distance: 83.7
click at [248, 83] on div "905 N LOOP 499 Harlingen, TX78550 • Arbor Realty Trust" at bounding box center [250, 70] width 238 height 32
copy div "905 N LOOP 499 Harlingen, TX78550"
click at [476, 250] on button "Request Borrower Info" at bounding box center [506, 247] width 106 height 24
click at [214, 60] on h3 "905 N LOOP 499" at bounding box center [270, 64] width 198 height 19
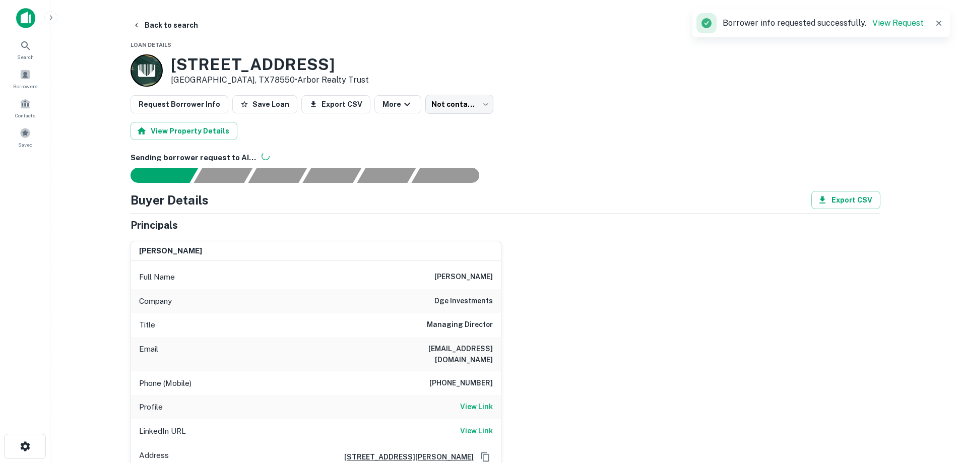
click at [455, 299] on h6 "dge investments" at bounding box center [464, 301] width 58 height 12
copy h6 "dge investments"
click at [371, 306] on div "Company dge investments" at bounding box center [316, 301] width 370 height 24
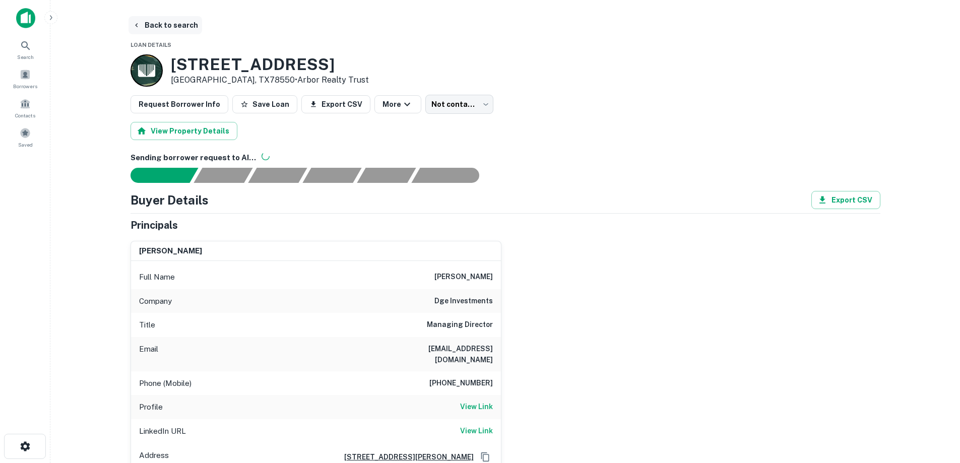
click at [187, 24] on button "Back to search" at bounding box center [166, 25] width 74 height 18
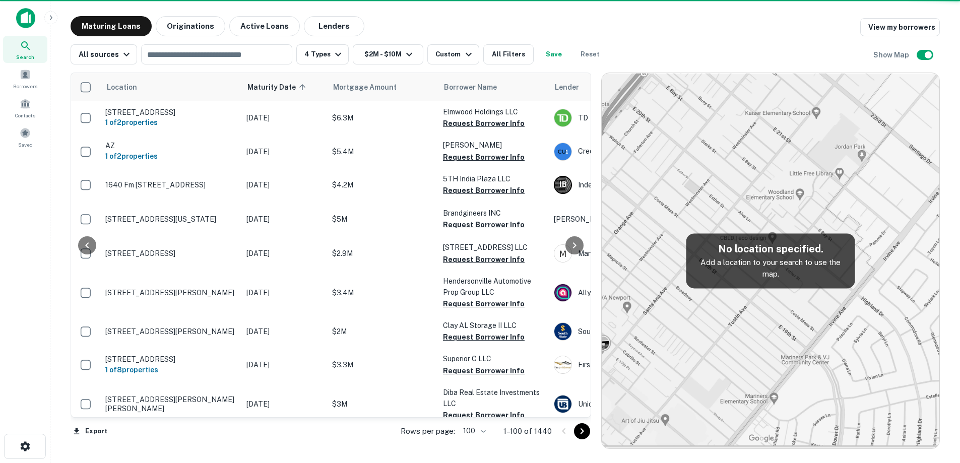
click at [644, 51] on div "All sources ​ 4 Types $2M - $10M Custom All Filters Save Reset Show Map" at bounding box center [506, 50] width 870 height 28
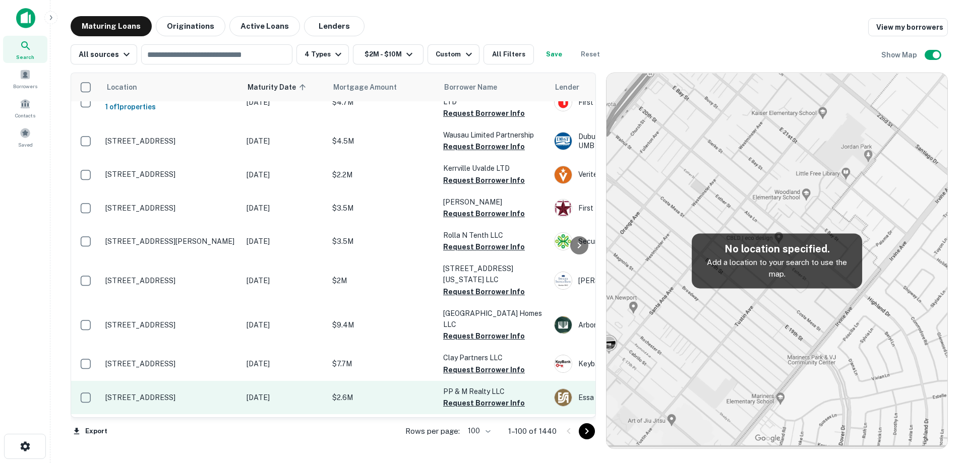
scroll to position [1579, 0]
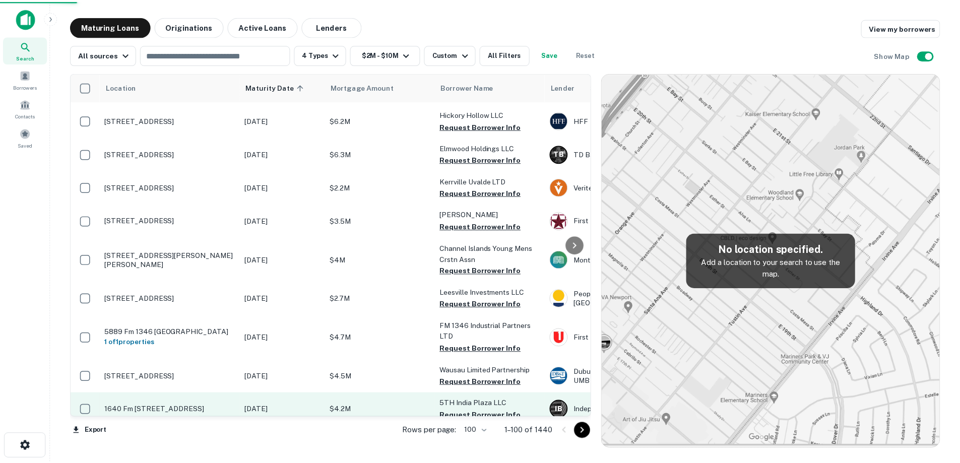
scroll to position [1570, 0]
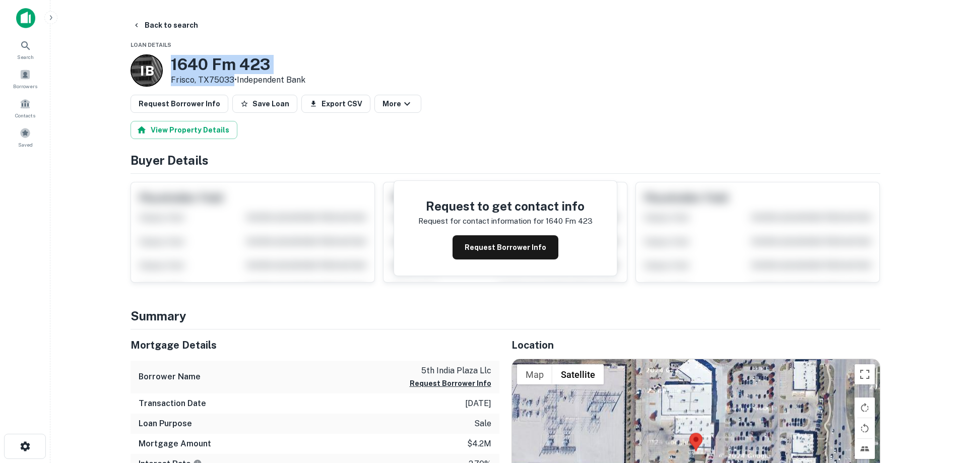
drag, startPoint x: 172, startPoint y: 68, endPoint x: 232, endPoint y: 78, distance: 61.3
click at [232, 78] on div "1640 Fm 423 Frisco, TX75033 • Independent Bank" at bounding box center [238, 70] width 135 height 31
click at [194, 64] on h3 "1640 Fm 423" at bounding box center [238, 64] width 135 height 19
drag, startPoint x: 179, startPoint y: 67, endPoint x: 232, endPoint y: 80, distance: 55.0
click at [232, 80] on div "1640 Fm 423 Frisco, TX75033 • Independent Bank" at bounding box center [238, 70] width 135 height 31
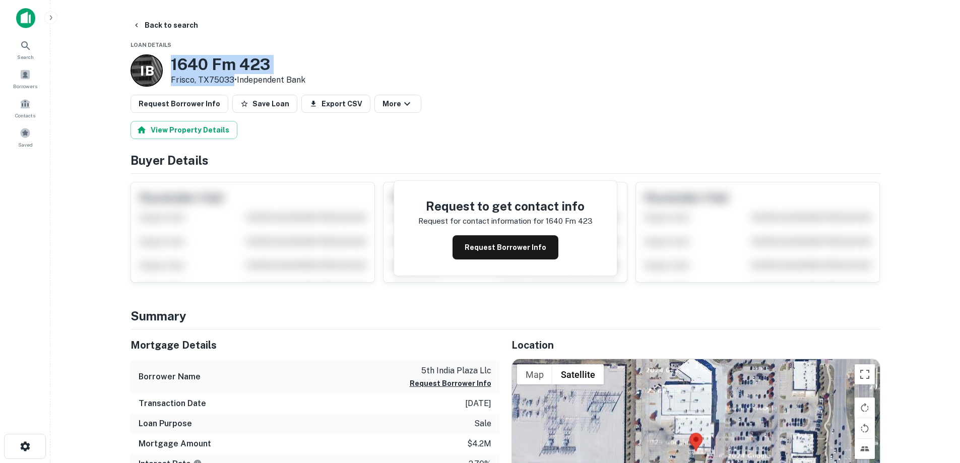
drag, startPoint x: 469, startPoint y: 249, endPoint x: 459, endPoint y: 240, distance: 12.9
click at [469, 248] on button "Request Borrower Info" at bounding box center [506, 247] width 106 height 24
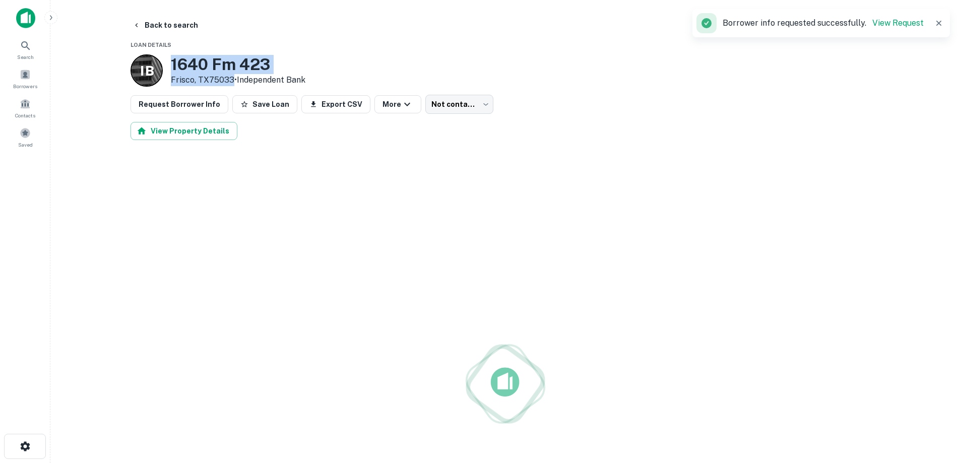
click at [253, 55] on h3 "1640 Fm 423" at bounding box center [238, 64] width 135 height 19
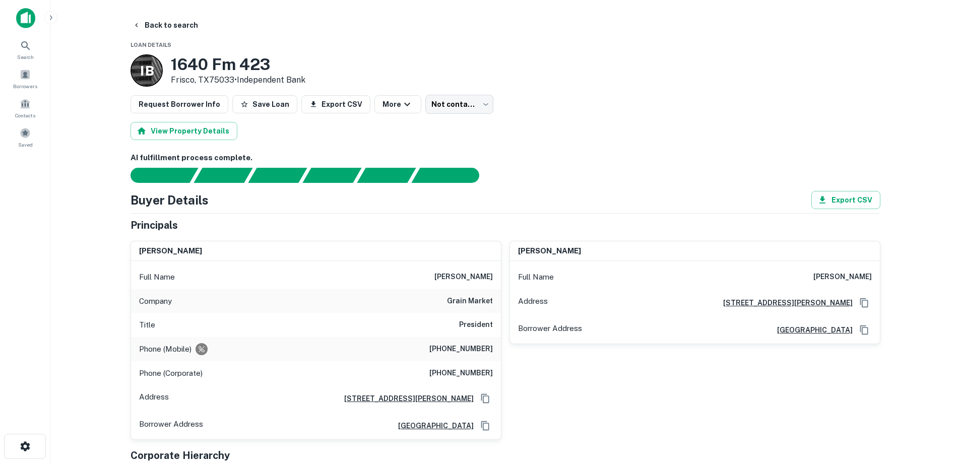
drag, startPoint x: 420, startPoint y: 274, endPoint x: 494, endPoint y: 276, distance: 73.1
click at [494, 276] on div "Full Name anandkumar pabari" at bounding box center [316, 277] width 370 height 24
click at [482, 309] on div "Company grain market" at bounding box center [316, 301] width 370 height 24
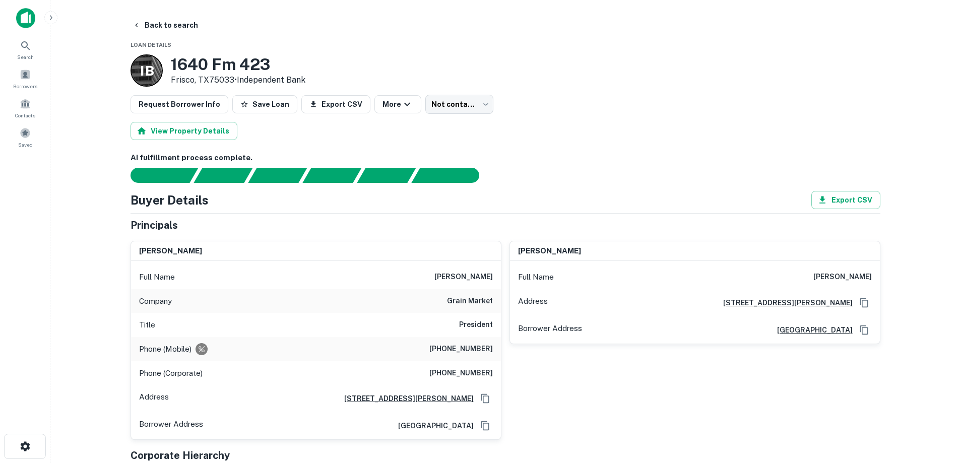
click at [484, 328] on h6 "President" at bounding box center [476, 325] width 34 height 12
click at [481, 328] on h6 "President" at bounding box center [476, 325] width 34 height 12
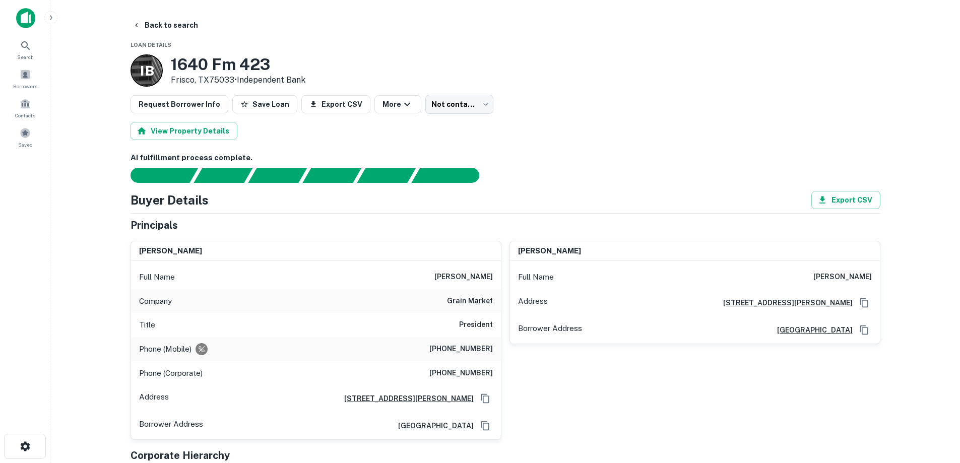
click at [141, 327] on p "Title" at bounding box center [147, 325] width 16 height 12
click at [147, 309] on div "Company grain market" at bounding box center [316, 301] width 370 height 24
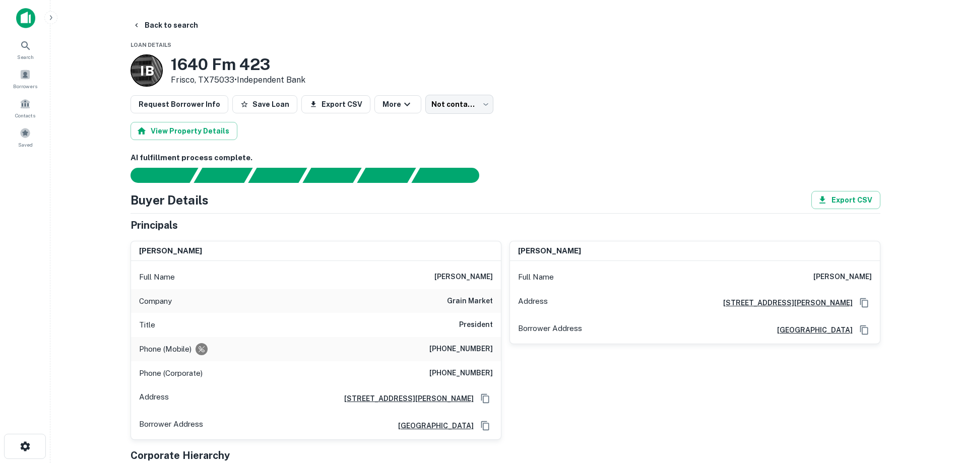
click at [154, 284] on div "Full Name anandkumar pabari" at bounding box center [316, 277] width 370 height 24
click at [162, 368] on p "Phone (Corporate)" at bounding box center [171, 373] width 64 height 12
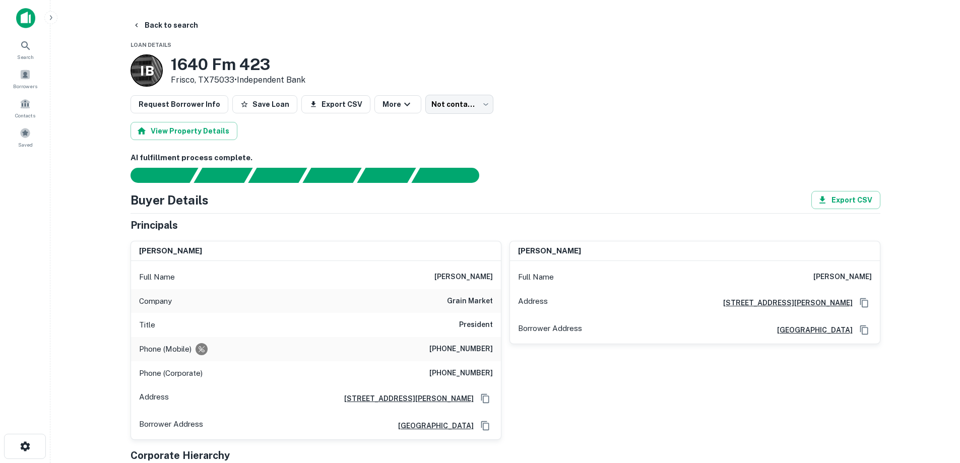
click at [162, 368] on p "Phone (Corporate)" at bounding box center [171, 373] width 64 height 12
click at [162, 369] on p "Phone (Corporate)" at bounding box center [171, 373] width 64 height 12
click at [158, 391] on div "Address 6217 Monte Cristo Ln, Plano, TX75024" at bounding box center [316, 398] width 370 height 27
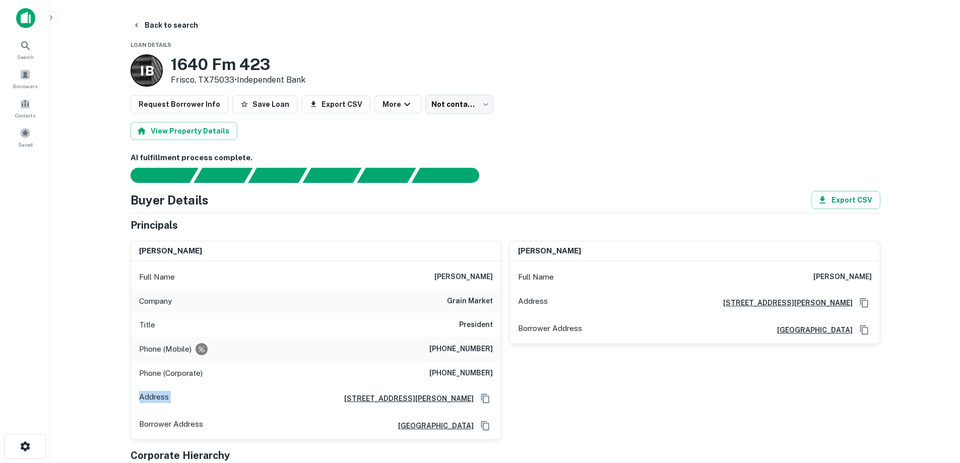
click at [158, 391] on div "Address 6217 Monte Cristo Ln, Plano, TX75024" at bounding box center [316, 398] width 370 height 27
click at [159, 418] on p "Borrower Address" at bounding box center [171, 425] width 64 height 15
click at [178, 396] on div "Address 6217 Monte Cristo Ln, Plano, TX75024" at bounding box center [316, 398] width 370 height 27
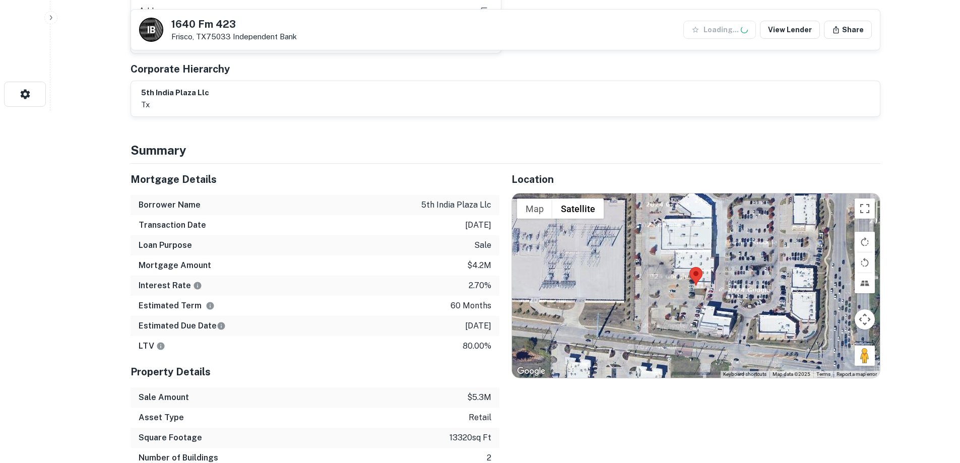
scroll to position [353, 0]
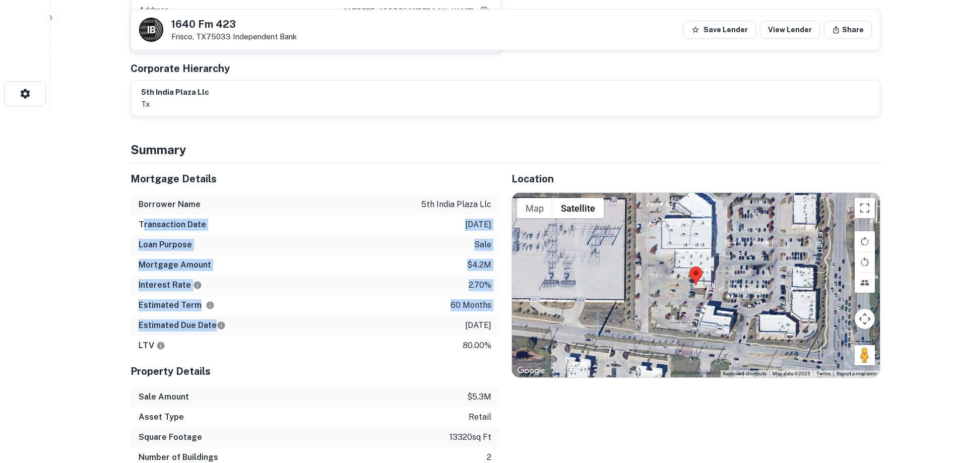
drag, startPoint x: 144, startPoint y: 230, endPoint x: 243, endPoint y: 329, distance: 140.1
click at [243, 328] on div "Mortgage Details Borrower Name 5th india plaza llc Transaction Date 12/17/2020 …" at bounding box center [315, 259] width 369 height 193
drag, startPoint x: 254, startPoint y: 348, endPoint x: 153, endPoint y: 255, distance: 137.4
click at [154, 256] on div "Mortgage Details Borrower Name 5th india plaza llc Transaction Date 12/17/2020 …" at bounding box center [315, 259] width 369 height 193
drag, startPoint x: 148, startPoint y: 248, endPoint x: 232, endPoint y: 324, distance: 113.9
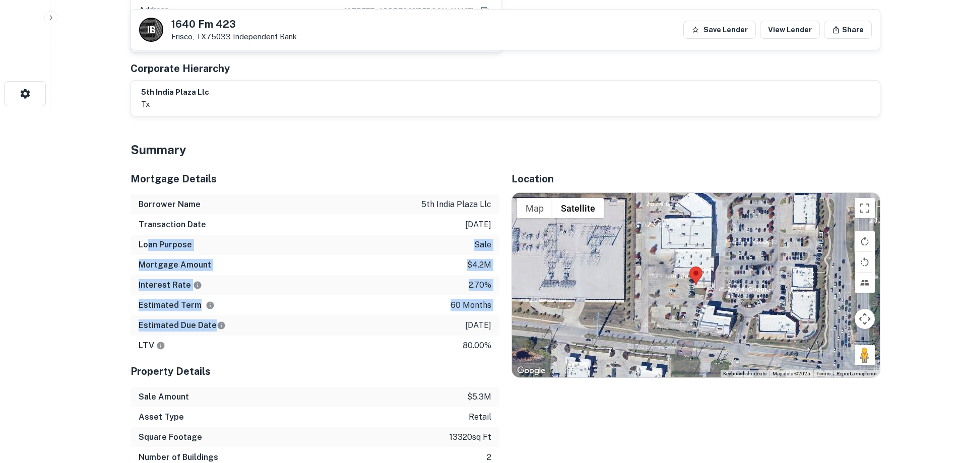
click at [232, 324] on div "Mortgage Details Borrower Name 5th india plaza llc Transaction Date 12/17/2020 …" at bounding box center [315, 259] width 369 height 193
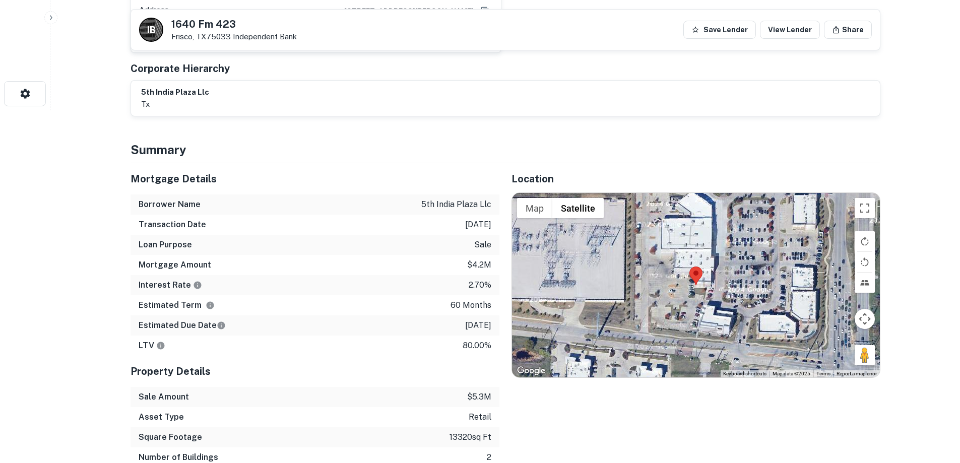
click at [232, 327] on div "Estimated Due Date 12/17/2025" at bounding box center [315, 326] width 369 height 20
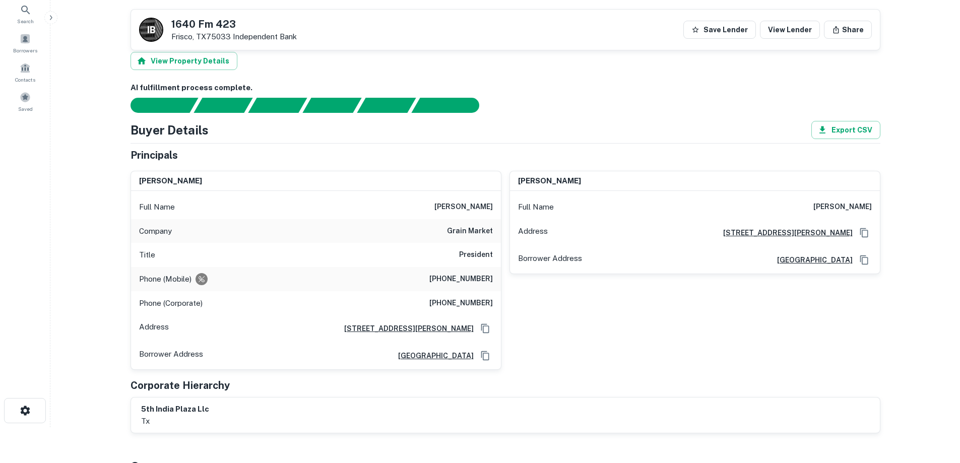
scroll to position [0, 0]
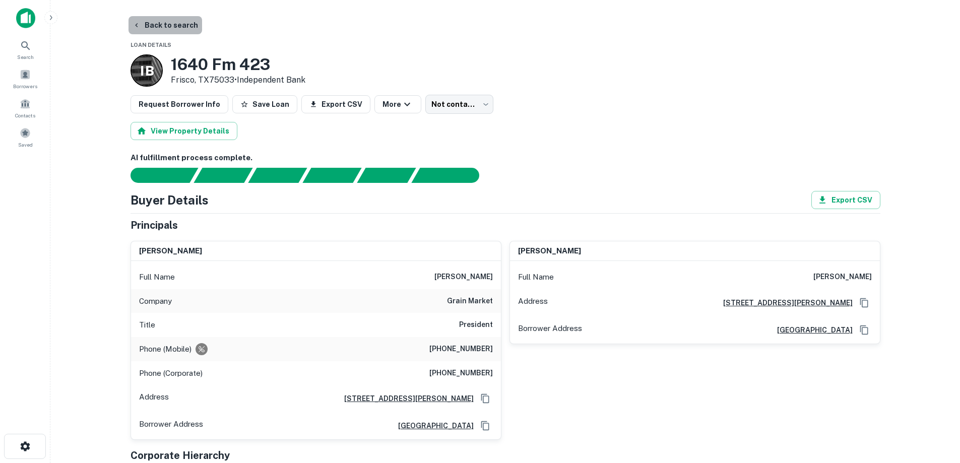
click at [164, 22] on button "Back to search" at bounding box center [166, 25] width 74 height 18
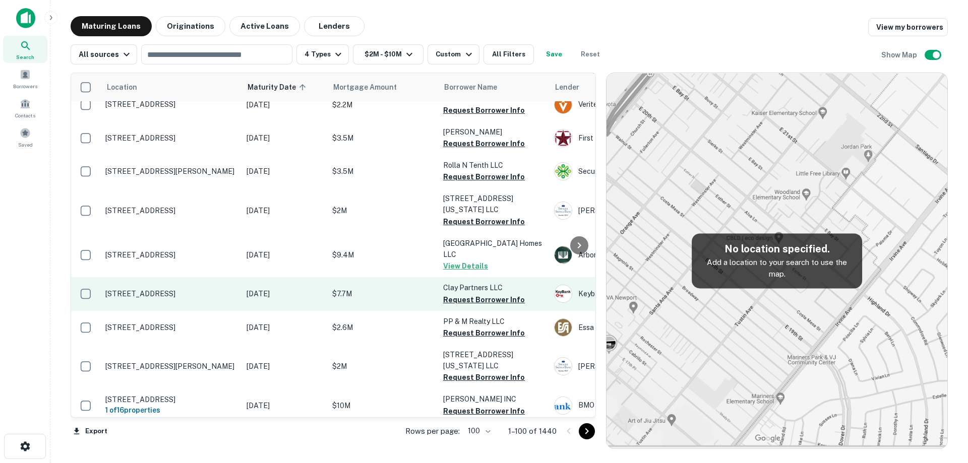
scroll to position [1671, 0]
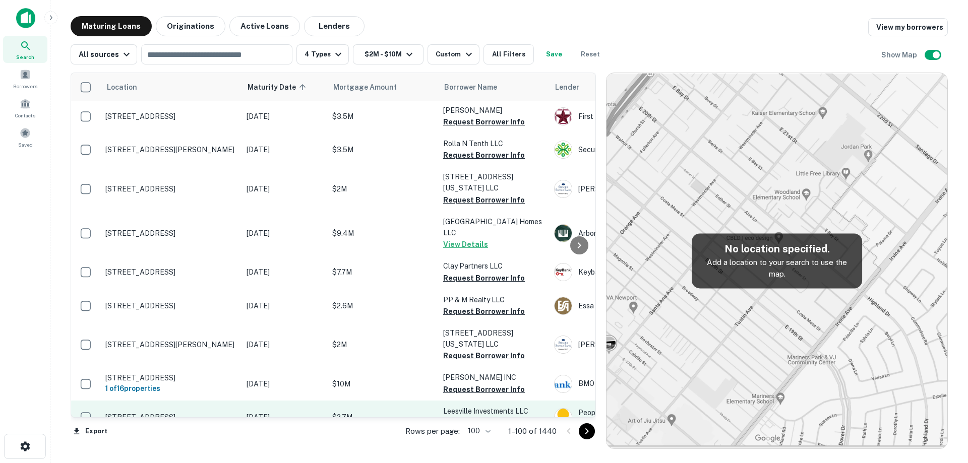
click at [245, 401] on td "[DATE]" at bounding box center [284, 417] width 86 height 33
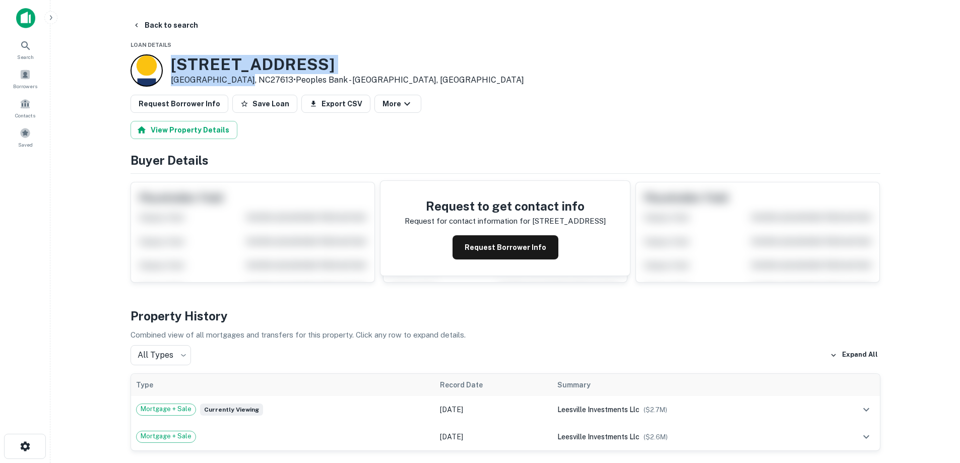
drag, startPoint x: 172, startPoint y: 65, endPoint x: 240, endPoint y: 81, distance: 69.9
click at [240, 81] on div "9301 Leesville Rd Raleigh, NC27613 • Peoples Bank - Newton, NC" at bounding box center [328, 70] width 394 height 32
click at [159, 31] on button "Back to search" at bounding box center [166, 25] width 74 height 18
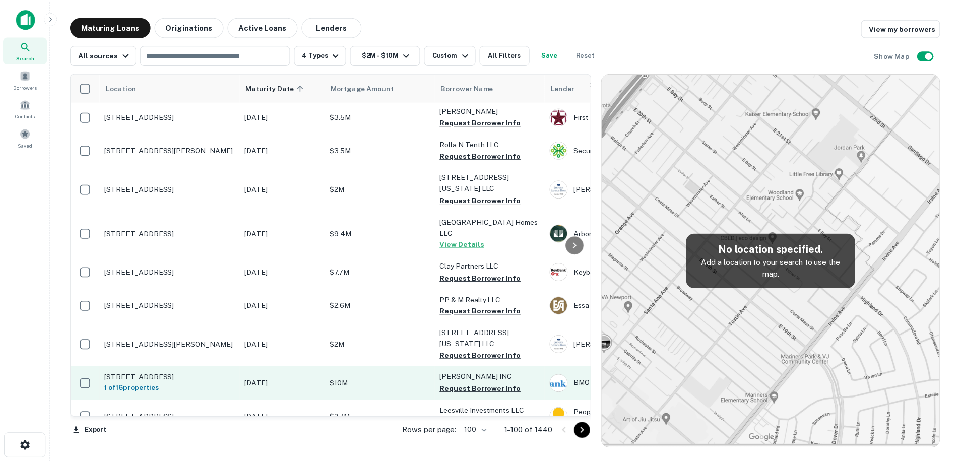
scroll to position [1721, 0]
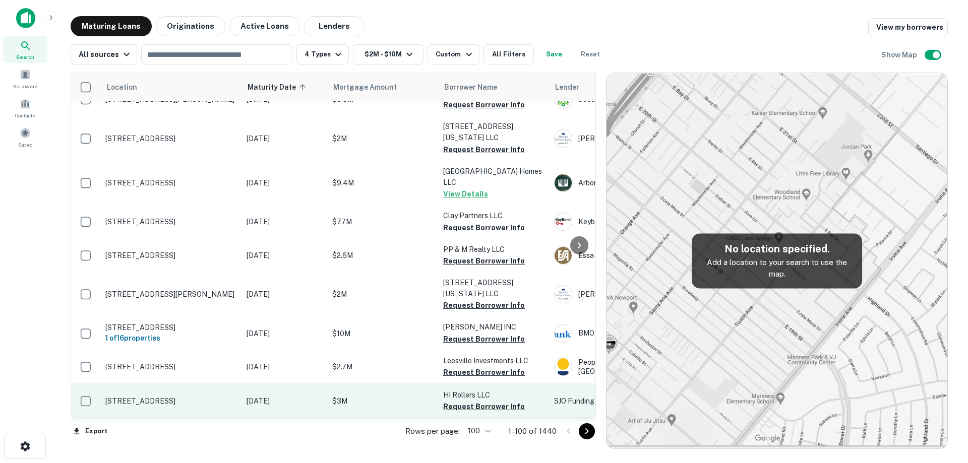
click at [223, 397] on p "[STREET_ADDRESS]" at bounding box center [170, 401] width 131 height 9
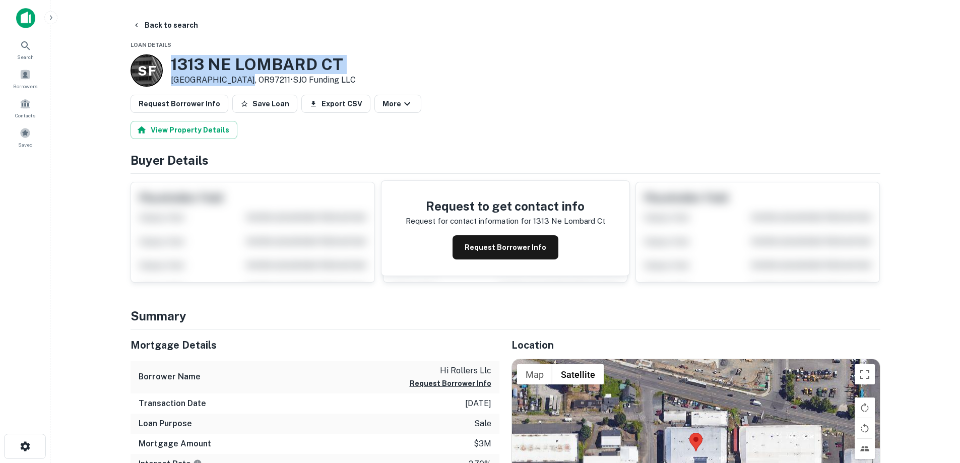
drag, startPoint x: 172, startPoint y: 63, endPoint x: 238, endPoint y: 78, distance: 68.4
click at [238, 78] on div "S F 1313 NE LOMBARD CT Portland, OR97211 • SJO Funding LLC" at bounding box center [243, 70] width 225 height 32
click at [487, 249] on button "Request Borrower Info" at bounding box center [506, 247] width 106 height 24
click at [249, 65] on h3 "1313 NE LOMBARD CT" at bounding box center [263, 64] width 185 height 19
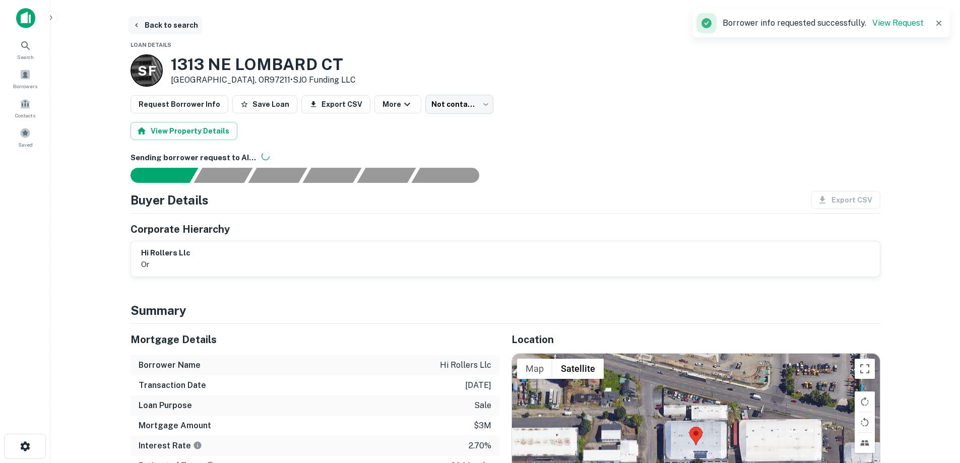
click at [171, 30] on button "Back to search" at bounding box center [166, 25] width 74 height 18
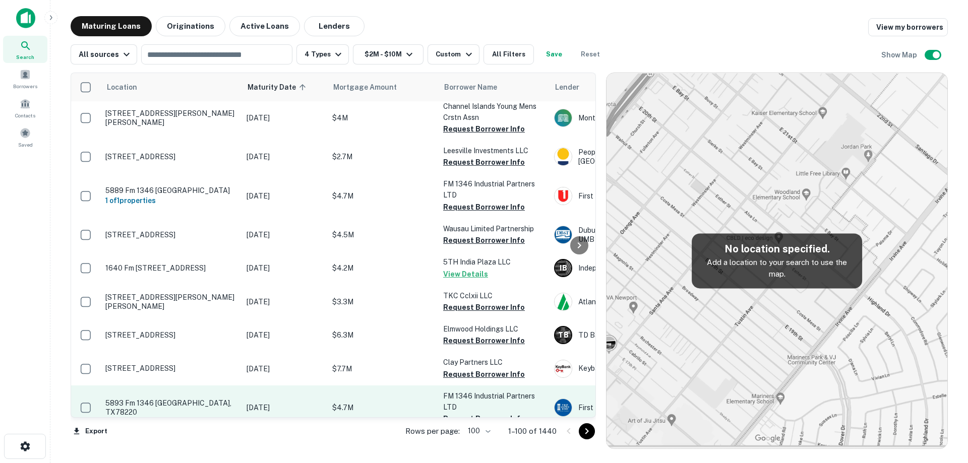
click at [223, 399] on p "5893 Fm 1346 [GEOGRAPHIC_DATA], TX78220" at bounding box center [170, 408] width 131 height 18
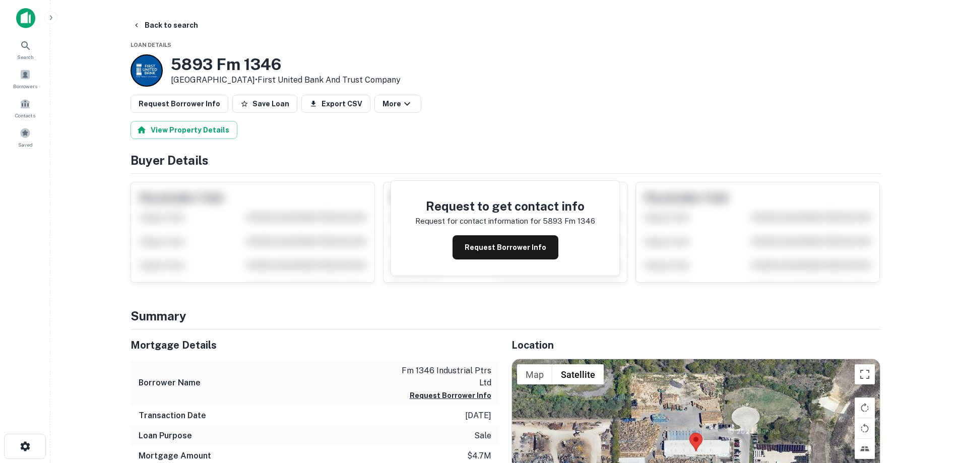
drag, startPoint x: 170, startPoint y: 62, endPoint x: 254, endPoint y: 78, distance: 85.2
click at [254, 78] on div "5893 Fm 1346 [GEOGRAPHIC_DATA], TX78220 • First United Bank And Trust Company" at bounding box center [266, 70] width 270 height 32
click at [165, 17] on button "Back to search" at bounding box center [166, 25] width 74 height 18
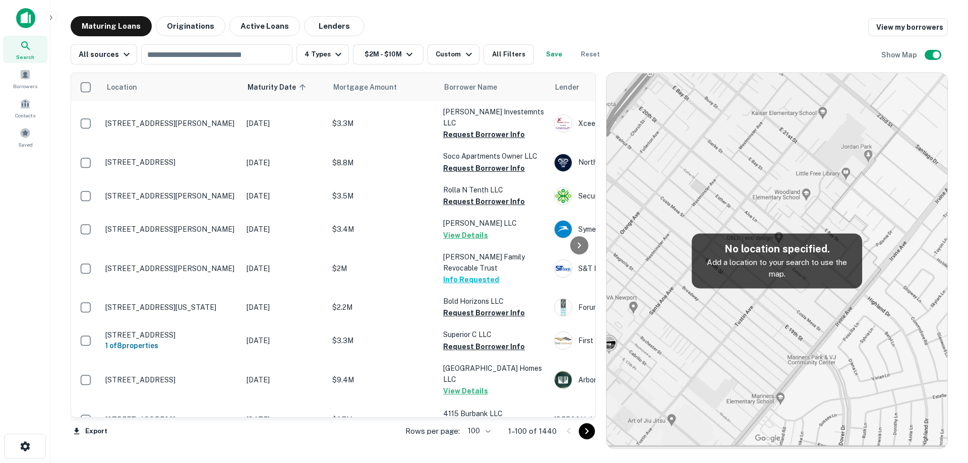
scroll to position [1721, 0]
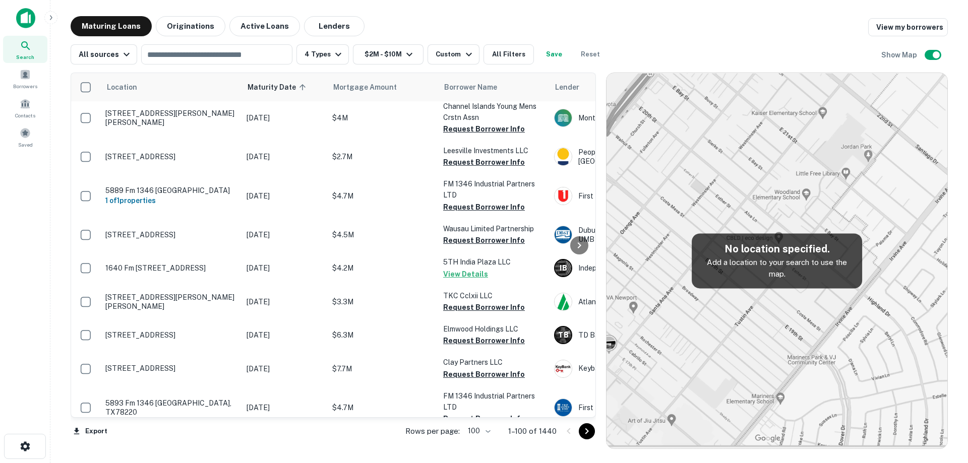
click at [291, 441] on p "[DATE]" at bounding box center [284, 446] width 76 height 11
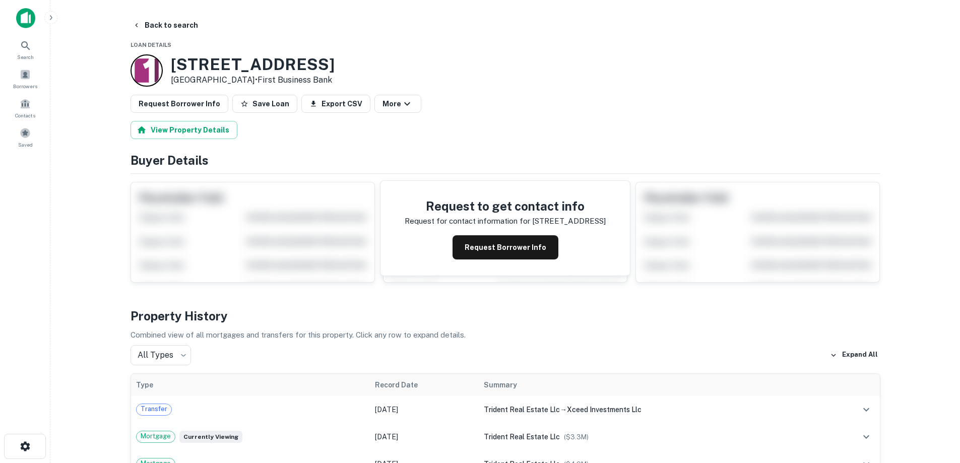
drag, startPoint x: 174, startPoint y: 58, endPoint x: 247, endPoint y: 83, distance: 77.0
click at [247, 83] on div "709 S Oneida St Green Bay, WI54304 • First Business Bank" at bounding box center [253, 70] width 164 height 31
copy div "[STREET_ADDRESS]"
click at [165, 26] on button "Back to search" at bounding box center [166, 25] width 74 height 18
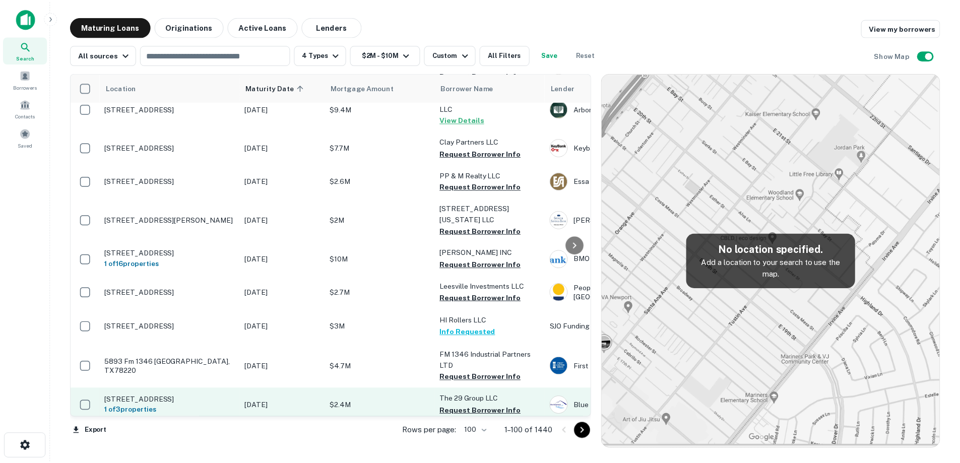
scroll to position [1822, 0]
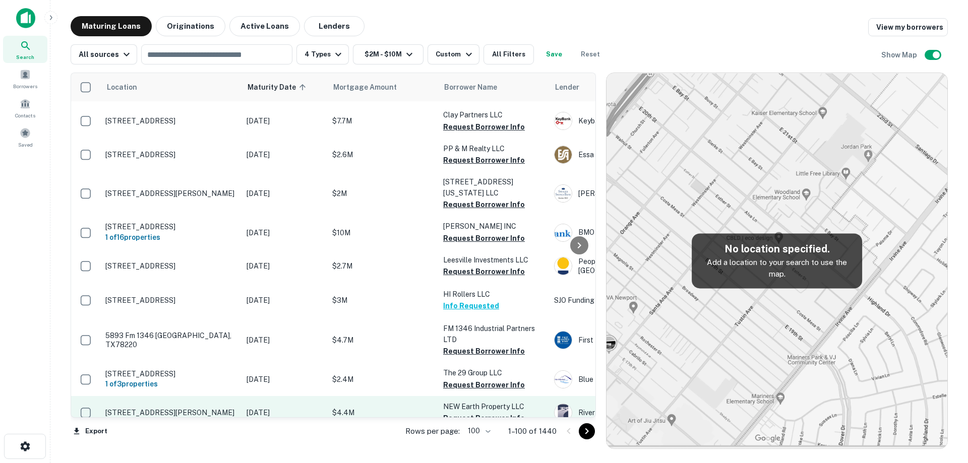
click at [231, 408] on p "[STREET_ADDRESS][PERSON_NAME]" at bounding box center [170, 412] width 131 height 9
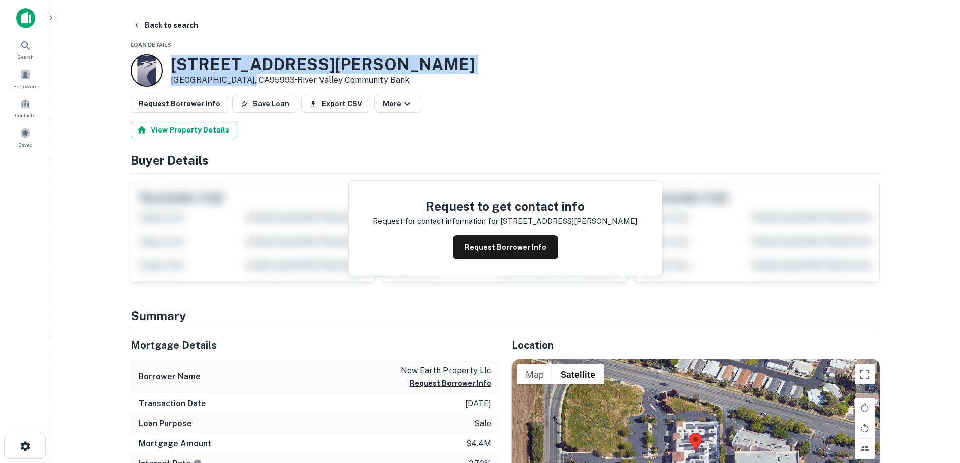
drag, startPoint x: 168, startPoint y: 63, endPoint x: 244, endPoint y: 78, distance: 77.6
click at [244, 78] on div "1475 Tharp Rd Yuba City, CA95993 • River Valley Community Bank" at bounding box center [303, 70] width 344 height 32
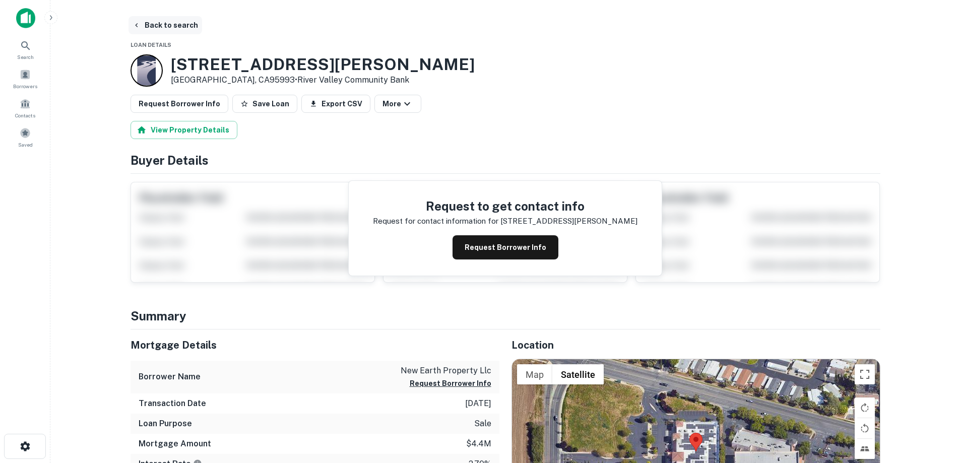
click at [166, 23] on button "Back to search" at bounding box center [166, 25] width 74 height 18
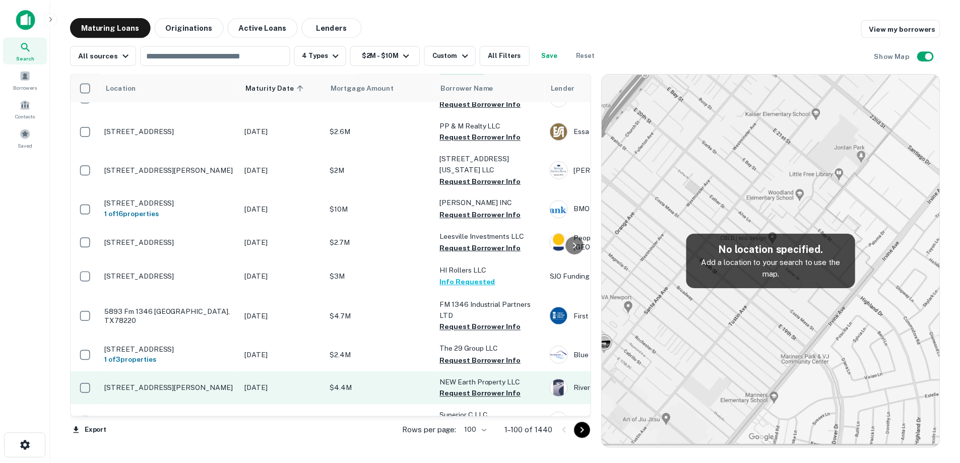
scroll to position [1872, 0]
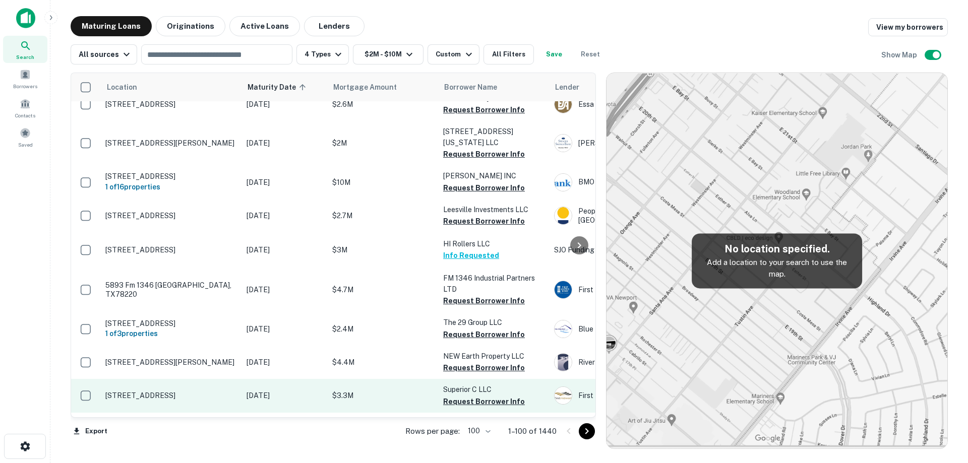
click at [262, 379] on td "[DATE]" at bounding box center [284, 395] width 86 height 33
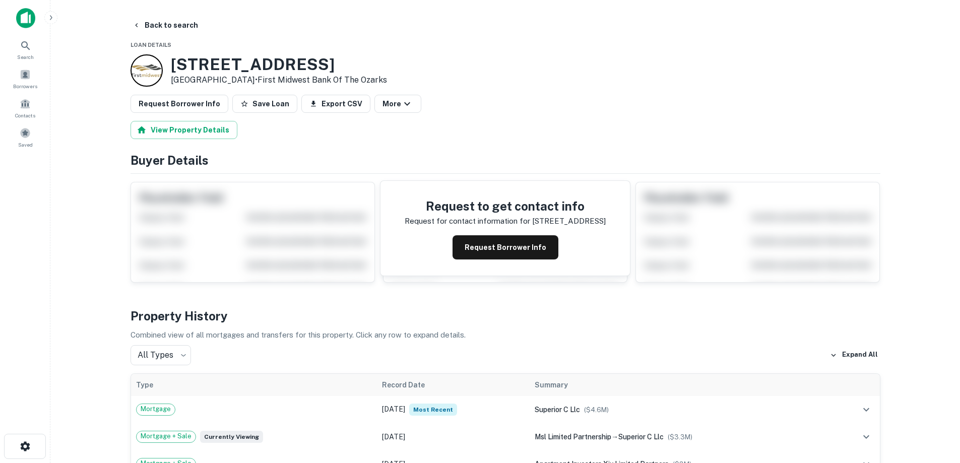
drag, startPoint x: 175, startPoint y: 64, endPoint x: 255, endPoint y: 80, distance: 81.9
click at [255, 80] on div "1228 Mackinaw Ave Calumet City, IL60409 • First Midwest Bank Of The Ozarks" at bounding box center [279, 70] width 216 height 31
copy div "[STREET_ADDRESS]"
click at [537, 254] on button "Request Borrower Info" at bounding box center [506, 247] width 106 height 24
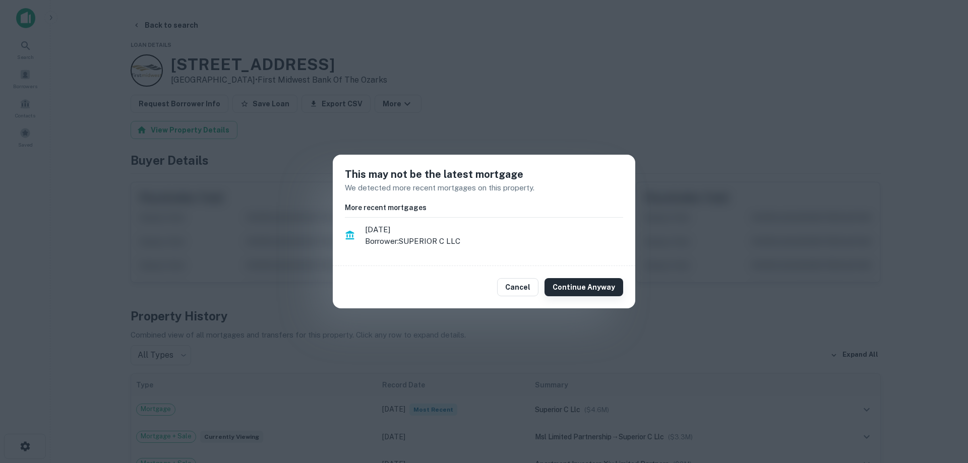
click at [581, 293] on button "Continue Anyway" at bounding box center [583, 287] width 79 height 18
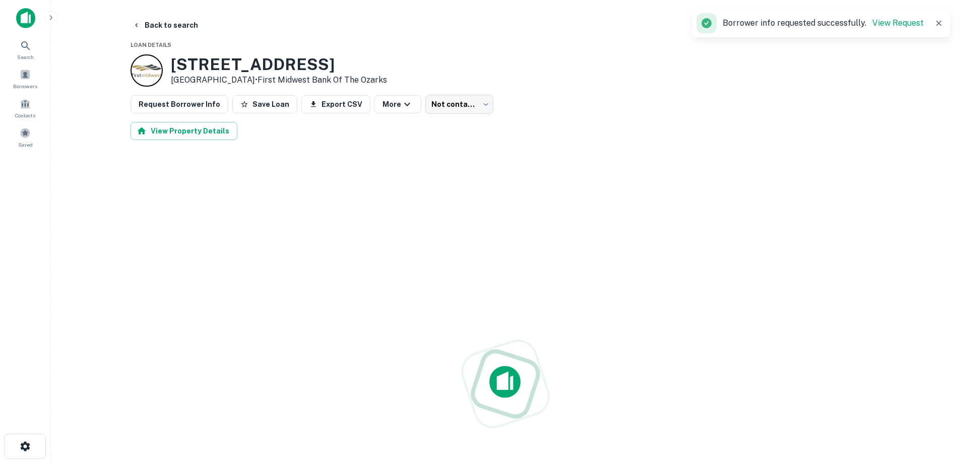
click at [276, 64] on h3 "1228 Mackinaw Ave" at bounding box center [279, 64] width 216 height 19
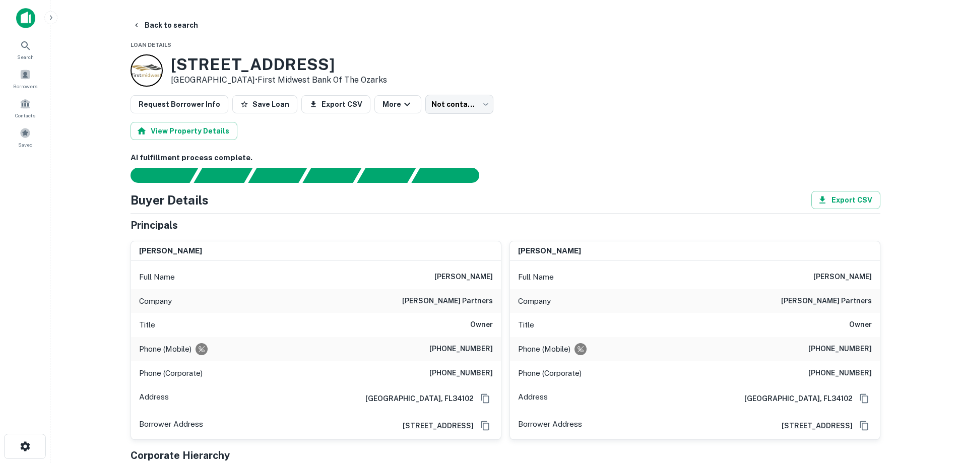
drag, startPoint x: 191, startPoint y: 21, endPoint x: 190, endPoint y: 5, distance: 15.6
click at [190, 20] on button "Back to search" at bounding box center [166, 25] width 74 height 18
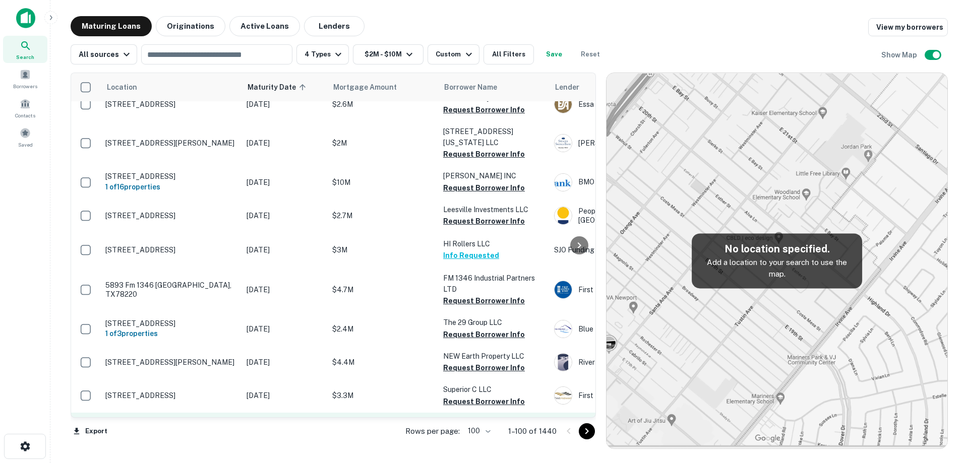
scroll to position [1923, 0]
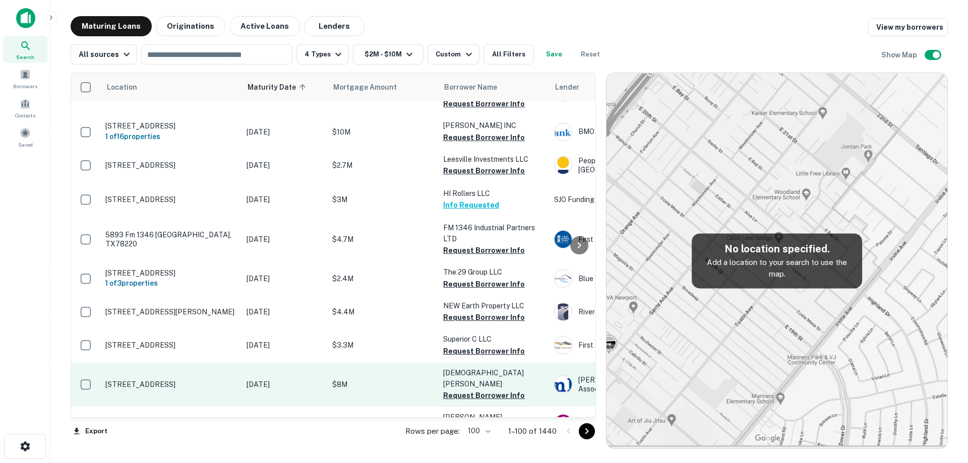
click at [223, 380] on p "[STREET_ADDRESS]" at bounding box center [170, 384] width 131 height 9
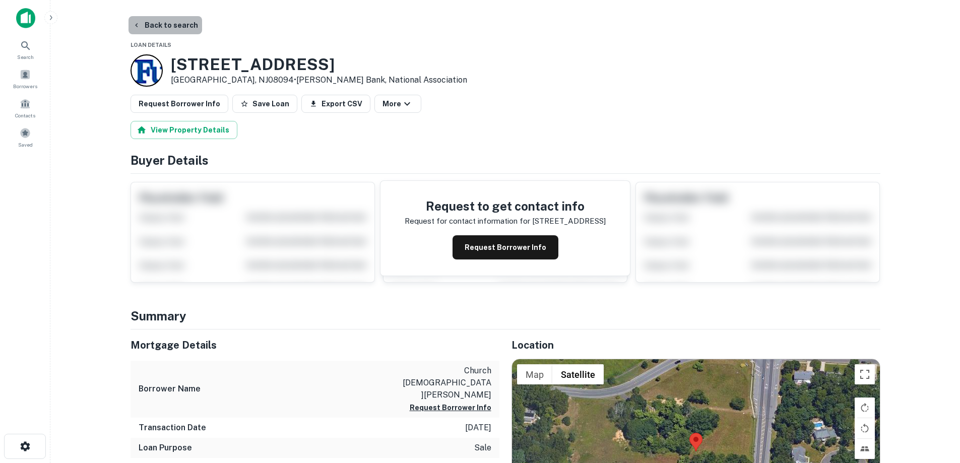
click at [176, 26] on button "Back to search" at bounding box center [166, 25] width 74 height 18
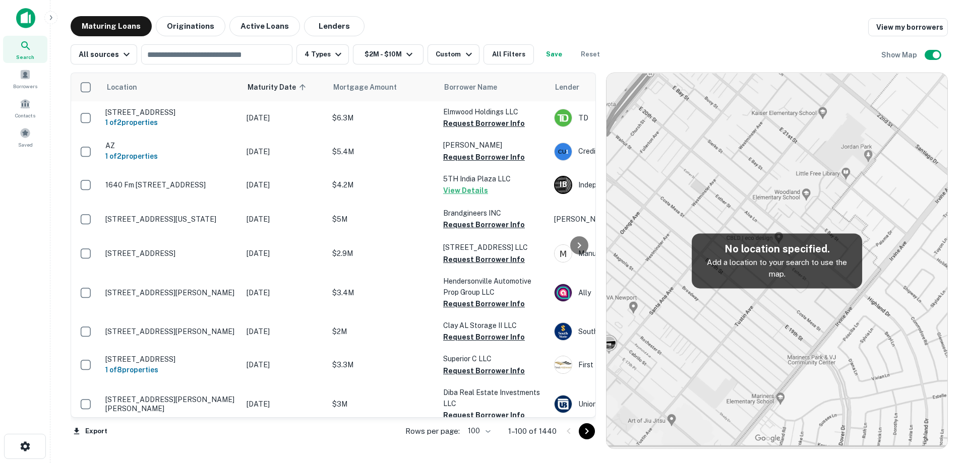
scroll to position [1923, 0]
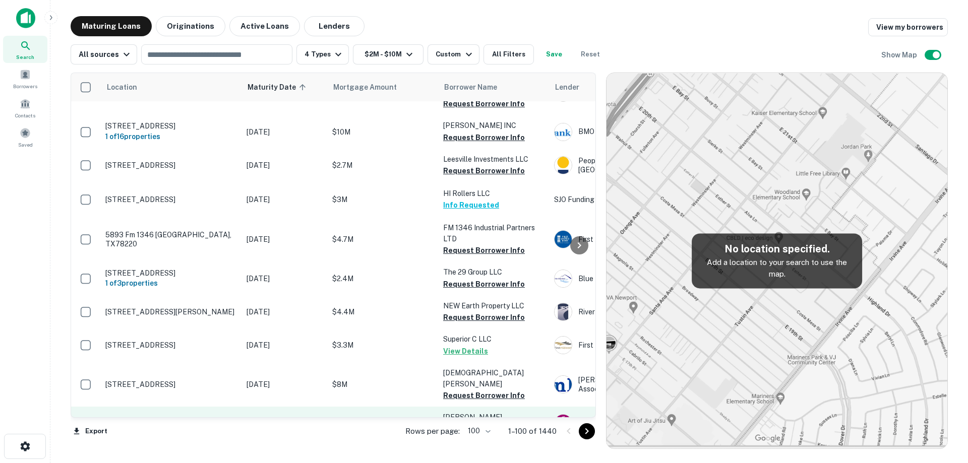
click at [293, 418] on p "[DATE]" at bounding box center [284, 423] width 76 height 11
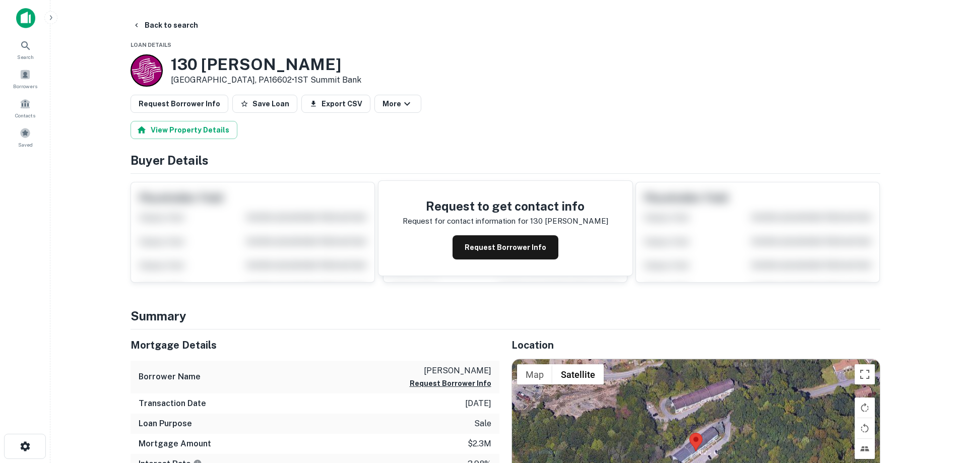
click at [175, 65] on h3 "130 Ivan Ln" at bounding box center [266, 64] width 191 height 19
drag, startPoint x: 174, startPoint y: 65, endPoint x: 239, endPoint y: 84, distance: 68.3
click at [239, 84] on div "130 Ivan Ln Altoona, PA16602 • 1ST Summit Bank" at bounding box center [266, 70] width 191 height 31
copy div "[STREET_ADDRESS][PERSON_NAME]"
drag, startPoint x: 177, startPoint y: 23, endPoint x: 232, endPoint y: 19, distance: 55.1
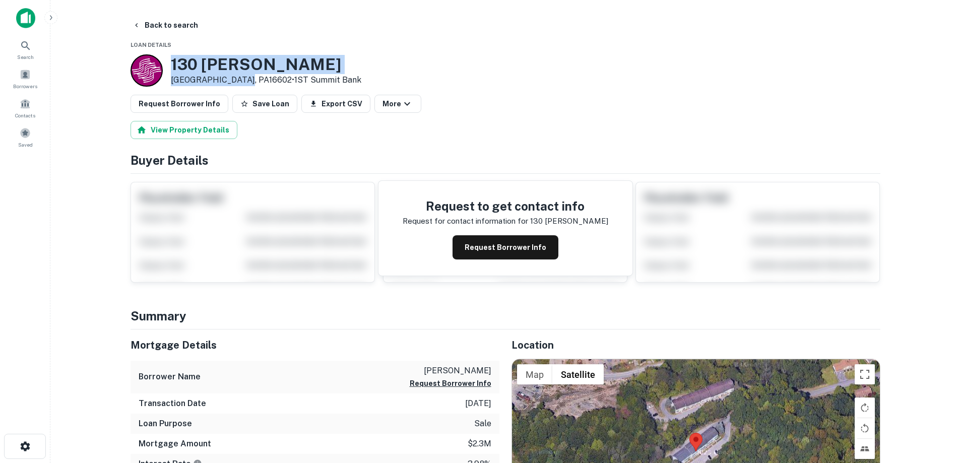
click at [179, 23] on button "Back to search" at bounding box center [166, 25] width 74 height 18
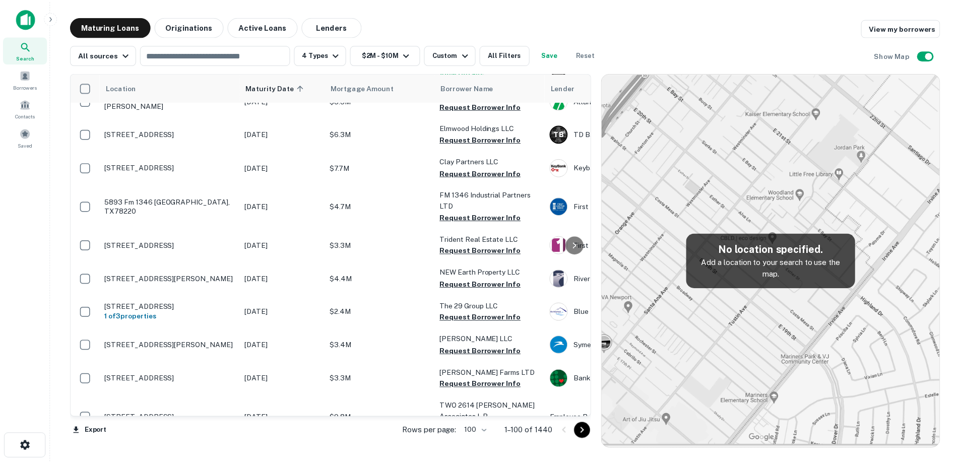
scroll to position [1973, 0]
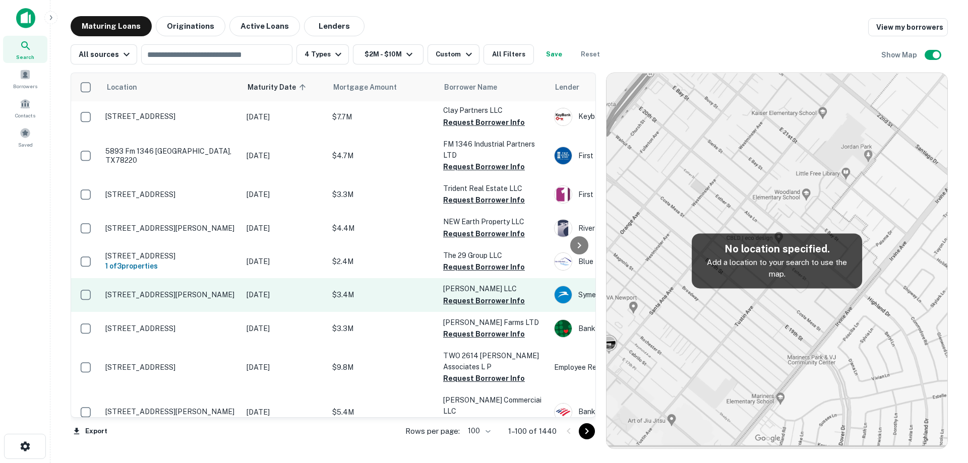
click at [211, 290] on p "[STREET_ADDRESS][PERSON_NAME]" at bounding box center [170, 294] width 131 height 9
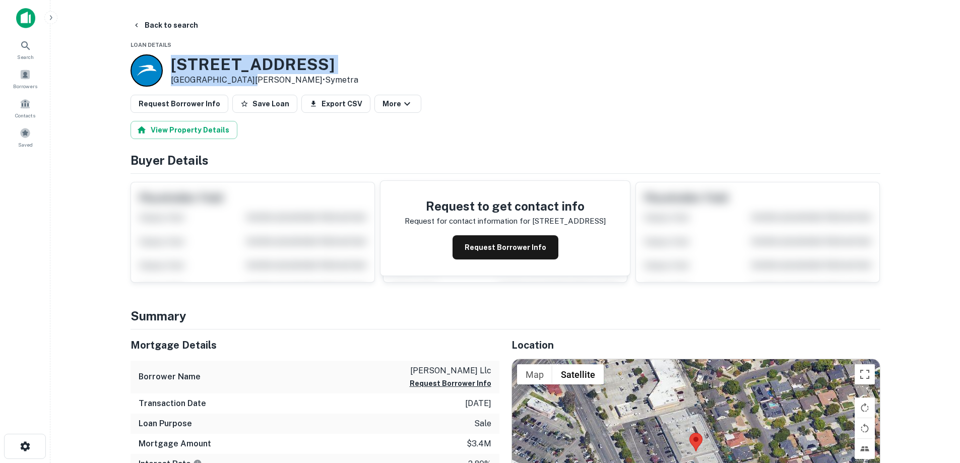
drag, startPoint x: 173, startPoint y: 62, endPoint x: 243, endPoint y: 80, distance: 72.9
click at [243, 80] on div "2680 Union Ave San Jose, CA95124 • Symetra" at bounding box center [265, 70] width 188 height 31
copy div "[STREET_ADDRESS][PERSON_NAME]"
click at [492, 244] on button "Request Borrower Info" at bounding box center [506, 247] width 106 height 24
click at [211, 68] on h3 "2680 Union Ave" at bounding box center [265, 64] width 188 height 19
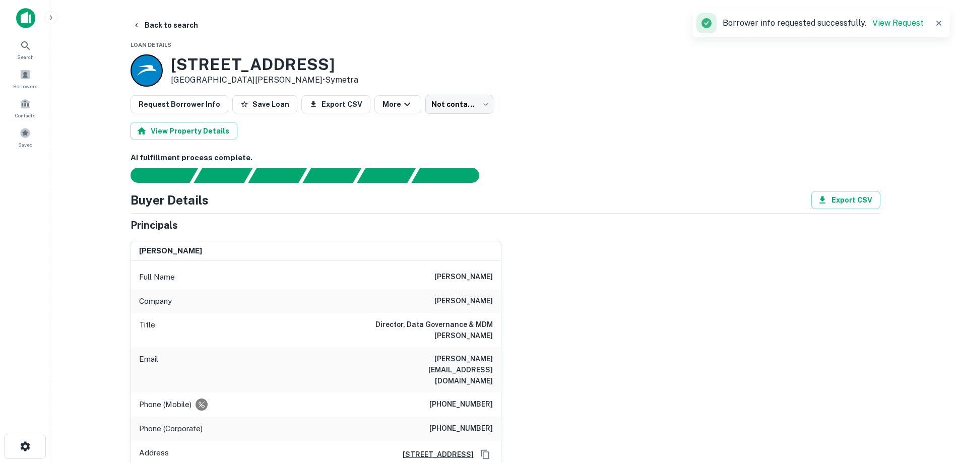
click at [470, 296] on h6 "aj gallagher" at bounding box center [464, 301] width 58 height 12
copy h6 "aj gallagher"
click at [467, 318] on div "Title Director, Data Governance & MDM Aj Gallagher" at bounding box center [316, 330] width 370 height 34
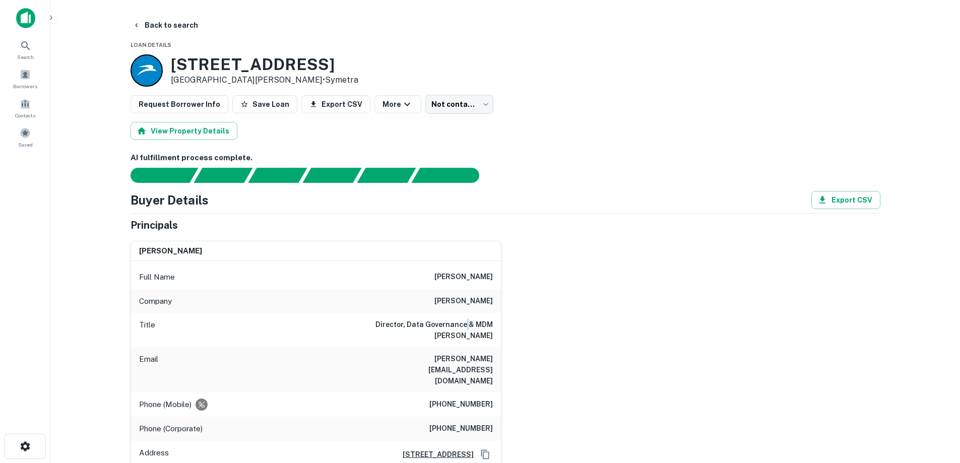
click at [467, 318] on div "Title Director, Data Governance & MDM Aj Gallagher" at bounding box center [316, 330] width 370 height 34
click at [467, 340] on h6 "Director, Data Governance & MDM Aj Gallagher" at bounding box center [432, 330] width 121 height 22
click at [465, 338] on h6 "Director, Data Governance & MDM Aj Gallagher" at bounding box center [432, 330] width 121 height 22
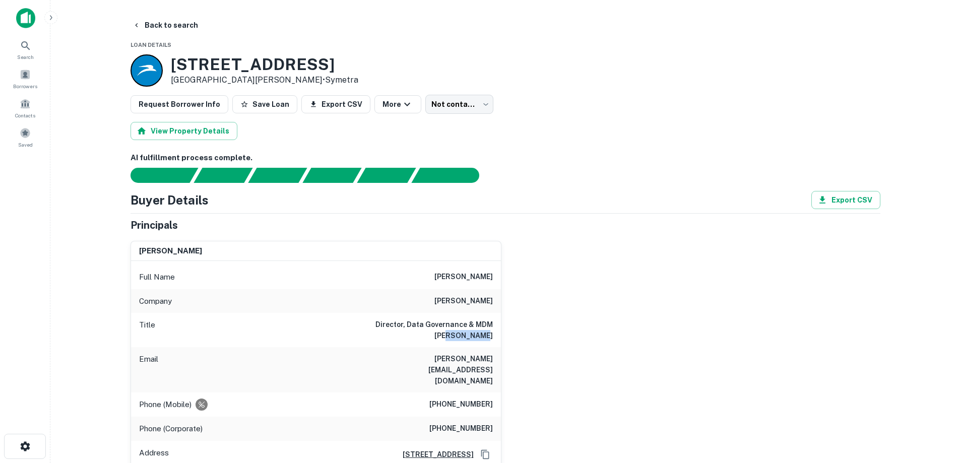
scroll to position [50, 0]
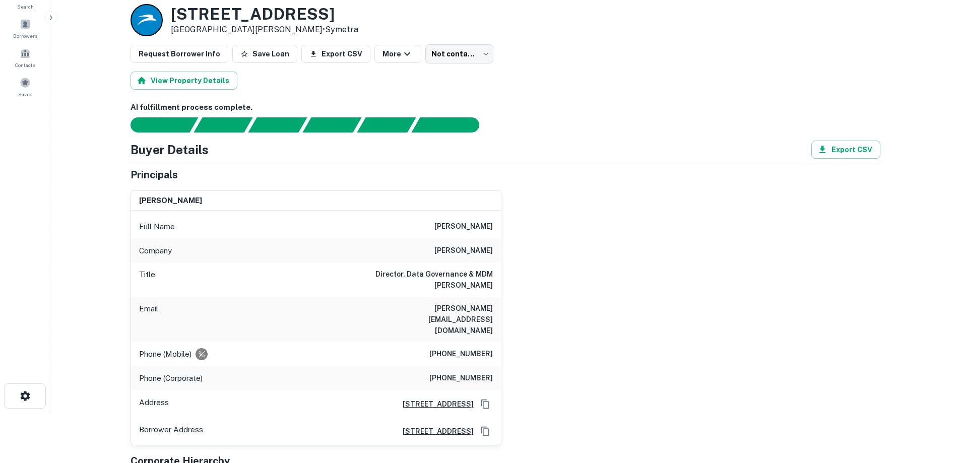
click at [420, 342] on div "Phone (Mobile) (608) 790-2825" at bounding box center [316, 354] width 370 height 24
drag, startPoint x: 452, startPoint y: 227, endPoint x: 505, endPoint y: 244, distance: 55.2
click at [505, 237] on div "paul pries Full Name paul pries Company aj gallagher Title Director, Data Gover…" at bounding box center [501, 313] width 758 height 263
click at [489, 262] on div "Company aj gallagher" at bounding box center [316, 251] width 370 height 24
drag, startPoint x: 290, startPoint y: 29, endPoint x: 249, endPoint y: 31, distance: 41.4
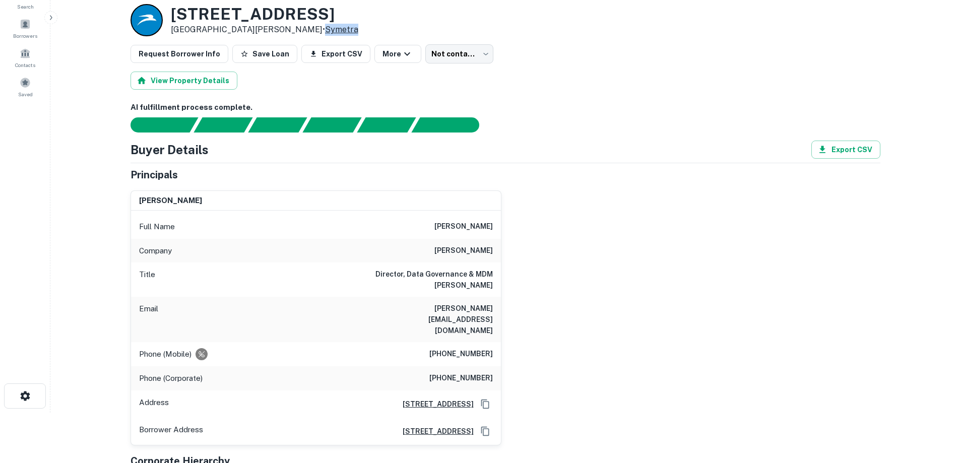
click at [249, 31] on p "San Jose, CA95124 • Symetra" at bounding box center [265, 30] width 188 height 12
copy link "Symetra"
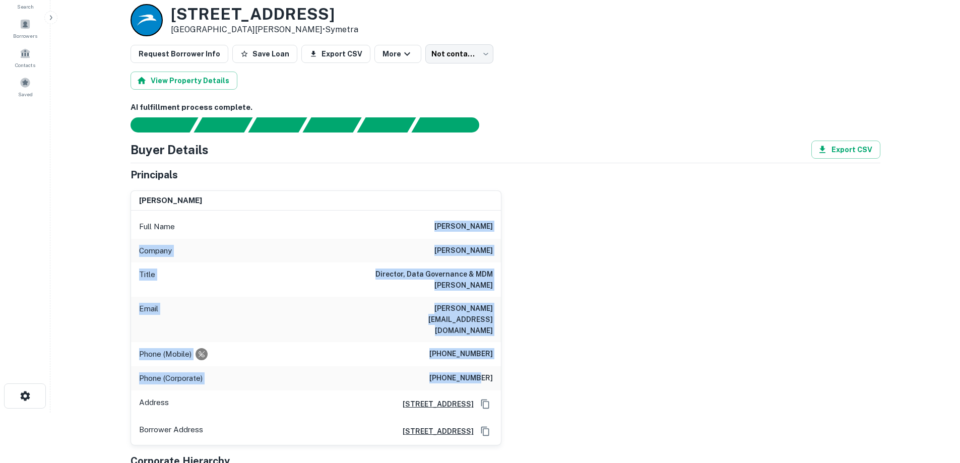
drag, startPoint x: 406, startPoint y: 229, endPoint x: 497, endPoint y: 358, distance: 158.2
click at [479, 358] on div "Full Name paul pries Company aj gallagher Title Director, Data Governance & MDM…" at bounding box center [316, 328] width 370 height 234
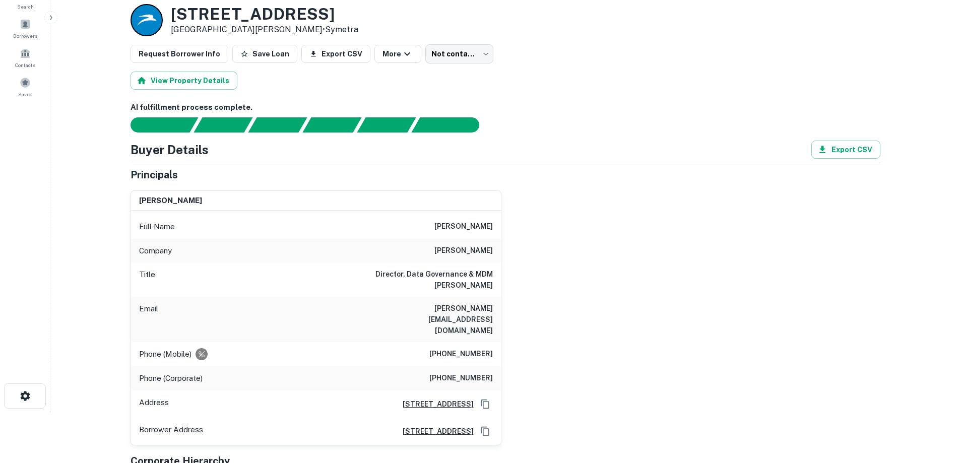
click at [497, 366] on div "Phone (Corporate) (949) 349-9800" at bounding box center [316, 378] width 370 height 24
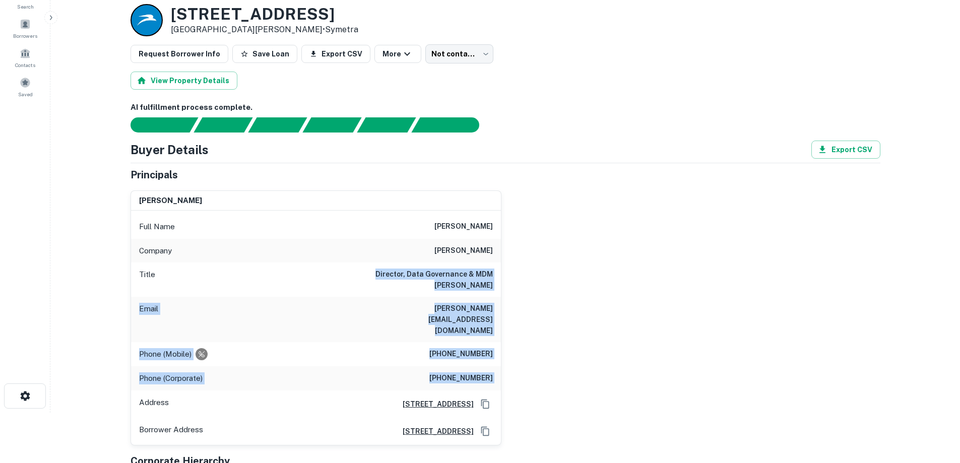
drag, startPoint x: 497, startPoint y: 358, endPoint x: 396, endPoint y: 277, distance: 130.1
click at [396, 277] on div "Full Name paul pries Company aj gallagher Title Director, Data Governance & MDM…" at bounding box center [316, 328] width 370 height 234
click at [382, 277] on h6 "Director, Data Governance & MDM Aj Gallagher" at bounding box center [432, 280] width 121 height 22
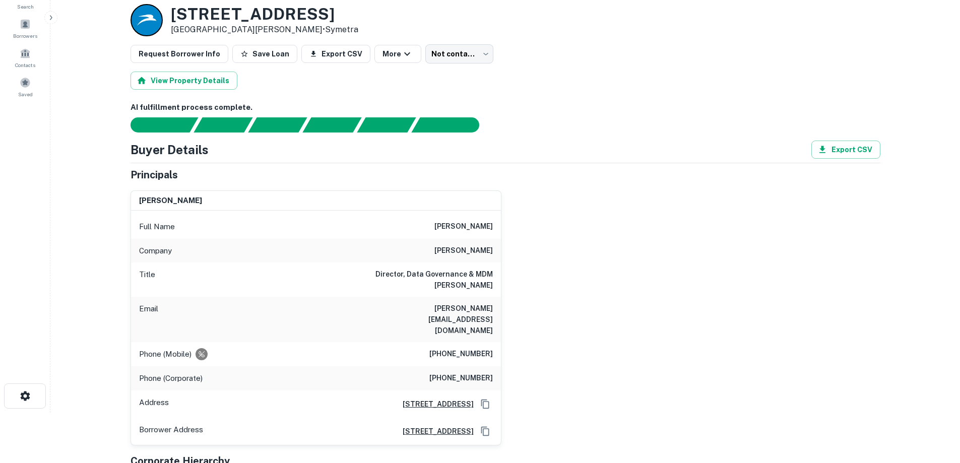
scroll to position [0, 0]
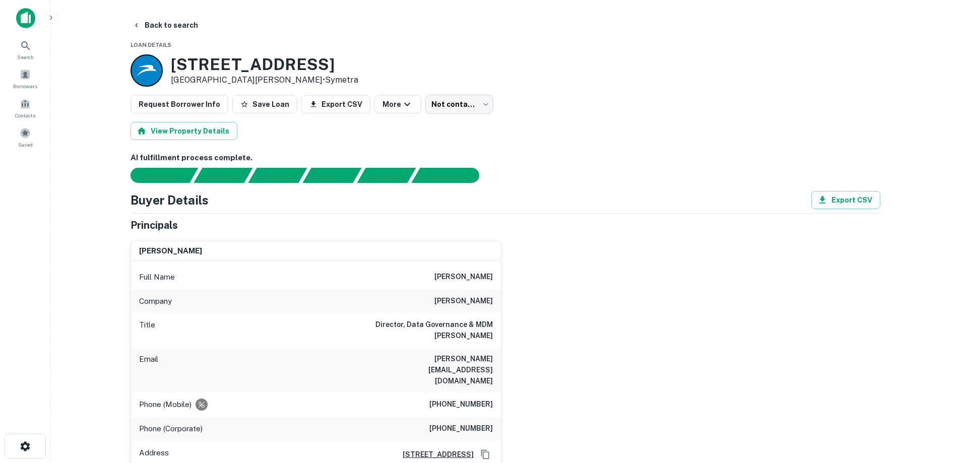
click at [467, 399] on h6 "(608) 790-2825" at bounding box center [461, 405] width 64 height 12
click at [468, 399] on h6 "(608) 790-2825" at bounding box center [461, 405] width 64 height 12
copy h6 "(608) 790-2825"
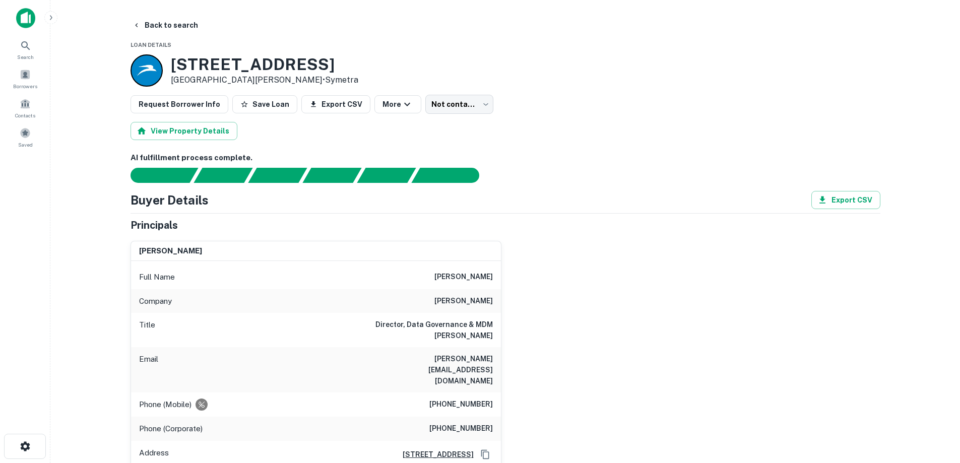
click at [467, 423] on h6 "(949) 349-9800" at bounding box center [461, 429] width 64 height 12
click at [466, 423] on h6 "(949) 349-9800" at bounding box center [461, 429] width 64 height 12
copy h6 "(949) 349-9800"
click at [178, 30] on button "Back to search" at bounding box center [166, 25] width 74 height 18
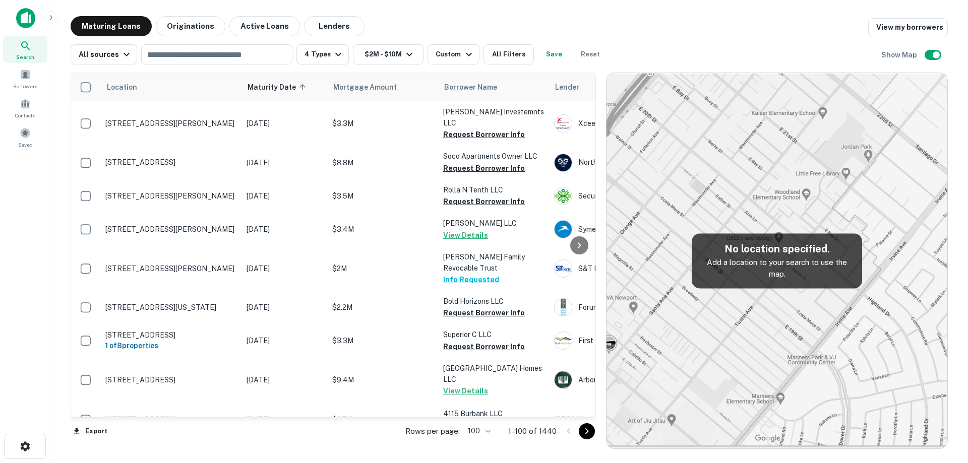
scroll to position [1973, 0]
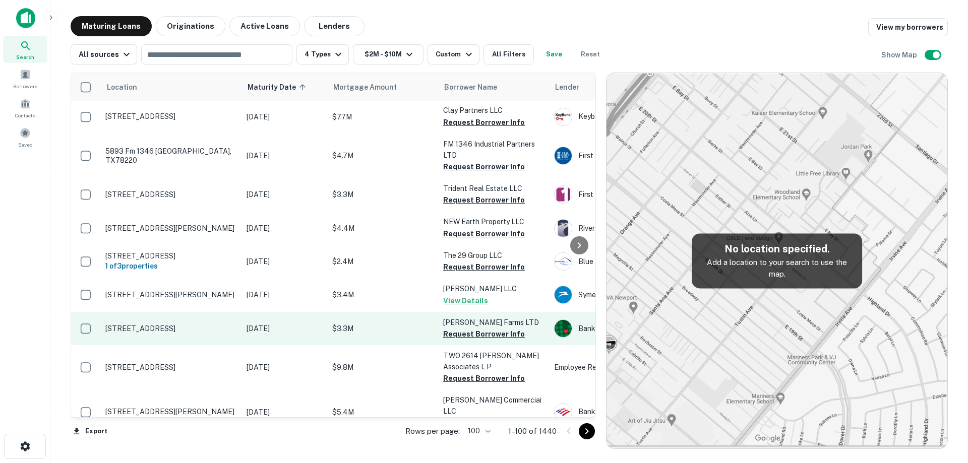
click at [203, 312] on td "[STREET_ADDRESS]" at bounding box center [170, 328] width 141 height 33
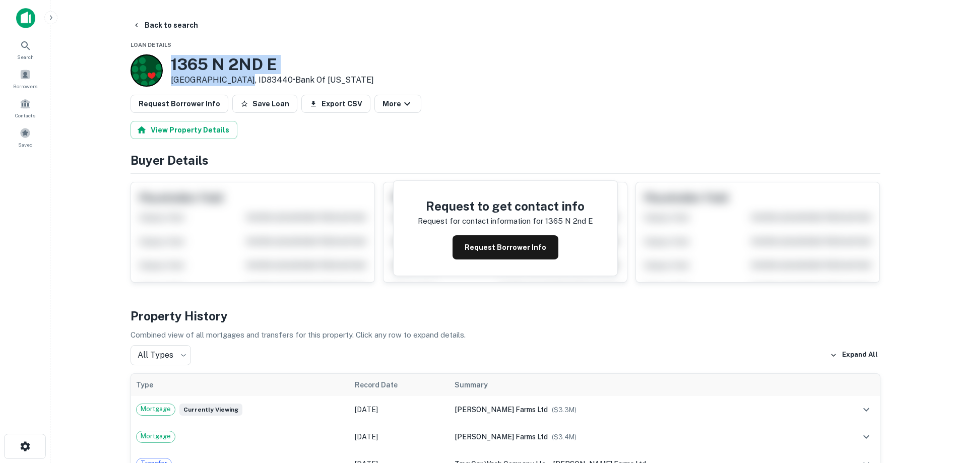
drag, startPoint x: 179, startPoint y: 62, endPoint x: 241, endPoint y: 79, distance: 64.2
click at [241, 79] on div "[STREET_ADDRESS] • Bank Of [US_STATE]" at bounding box center [252, 70] width 243 height 32
click at [176, 23] on button "Back to search" at bounding box center [166, 25] width 74 height 18
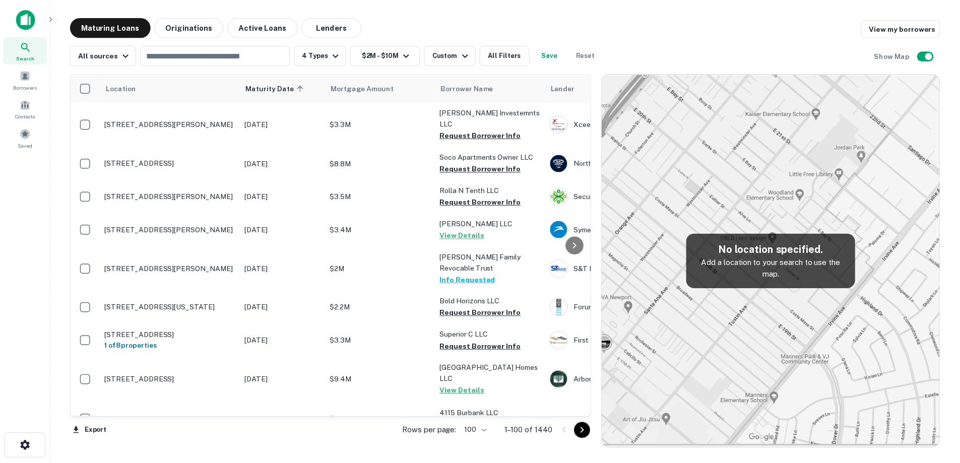
scroll to position [1973, 0]
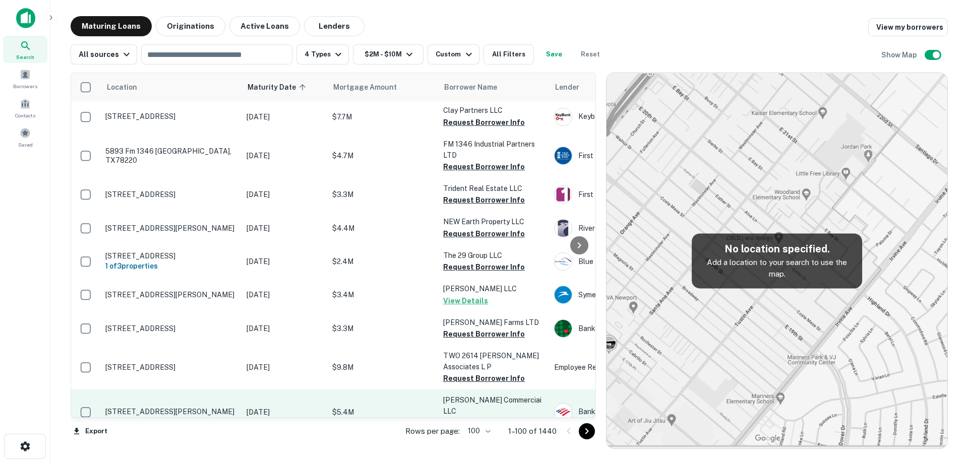
click at [306, 407] on p "[DATE]" at bounding box center [284, 412] width 76 height 11
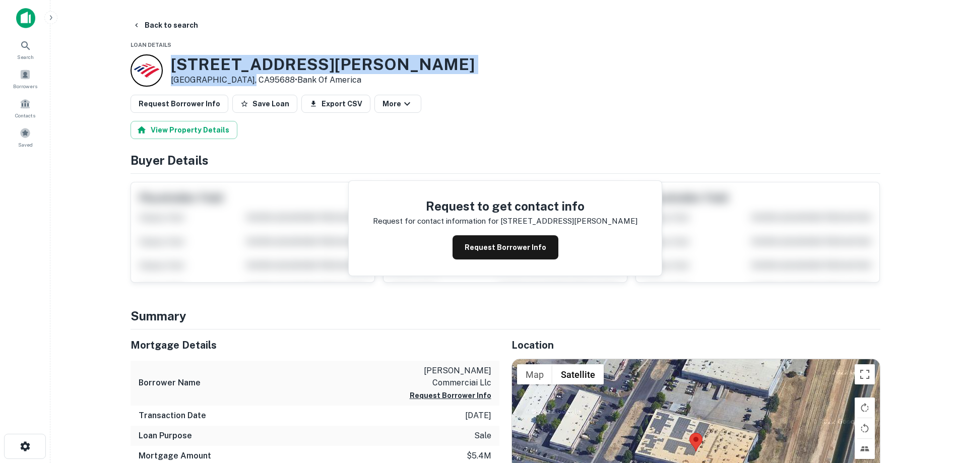
drag, startPoint x: 173, startPoint y: 60, endPoint x: 244, endPoint y: 80, distance: 74.4
click at [244, 80] on div "[STREET_ADDRESS][PERSON_NAME] • Bank Of America" at bounding box center [323, 70] width 304 height 31
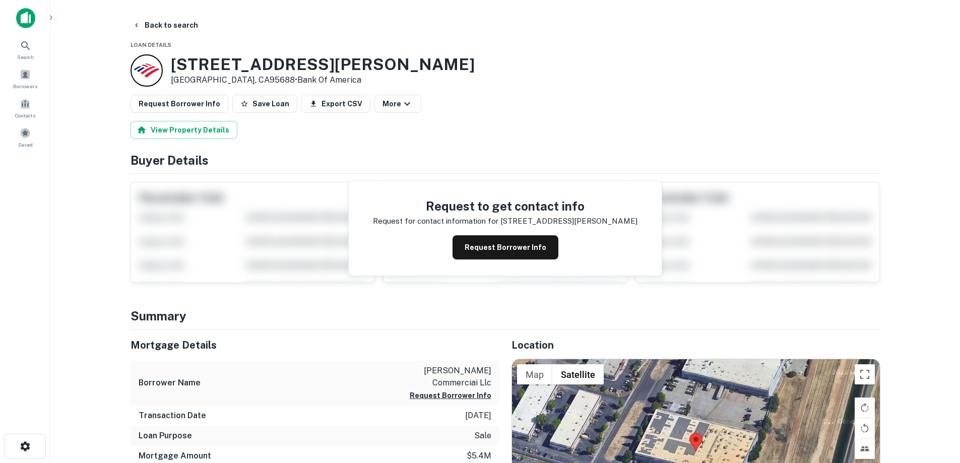
drag, startPoint x: 233, startPoint y: 89, endPoint x: 176, endPoint y: 61, distance: 63.6
click at [177, 61] on h3 "[STREET_ADDRESS][PERSON_NAME]" at bounding box center [323, 64] width 304 height 19
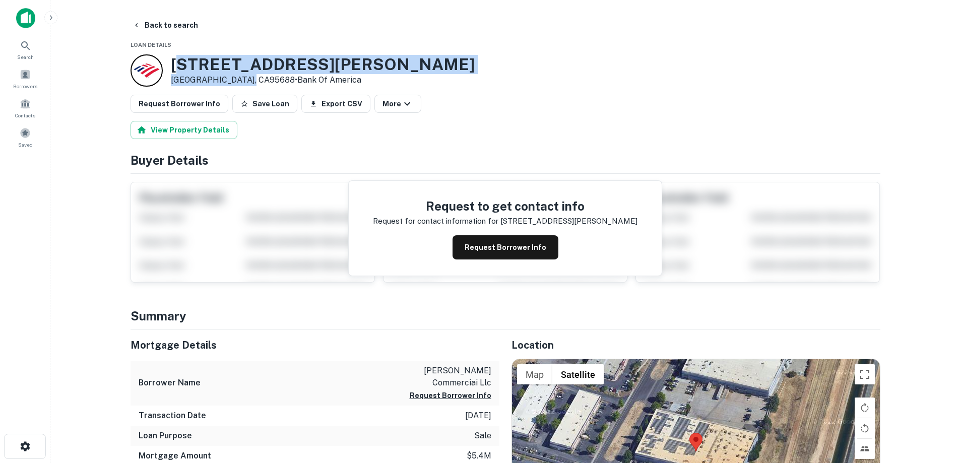
drag, startPoint x: 176, startPoint y: 61, endPoint x: 242, endPoint y: 75, distance: 68.0
click at [242, 75] on div "[STREET_ADDRESS][PERSON_NAME] • Bank Of America" at bounding box center [323, 70] width 304 height 31
drag, startPoint x: 172, startPoint y: 65, endPoint x: 243, endPoint y: 81, distance: 72.9
click at [243, 81] on div "[STREET_ADDRESS][PERSON_NAME] • Bank Of America" at bounding box center [323, 70] width 304 height 31
copy div "[STREET_ADDRESS][PERSON_NAME]"
